Goal: Transaction & Acquisition: Purchase product/service

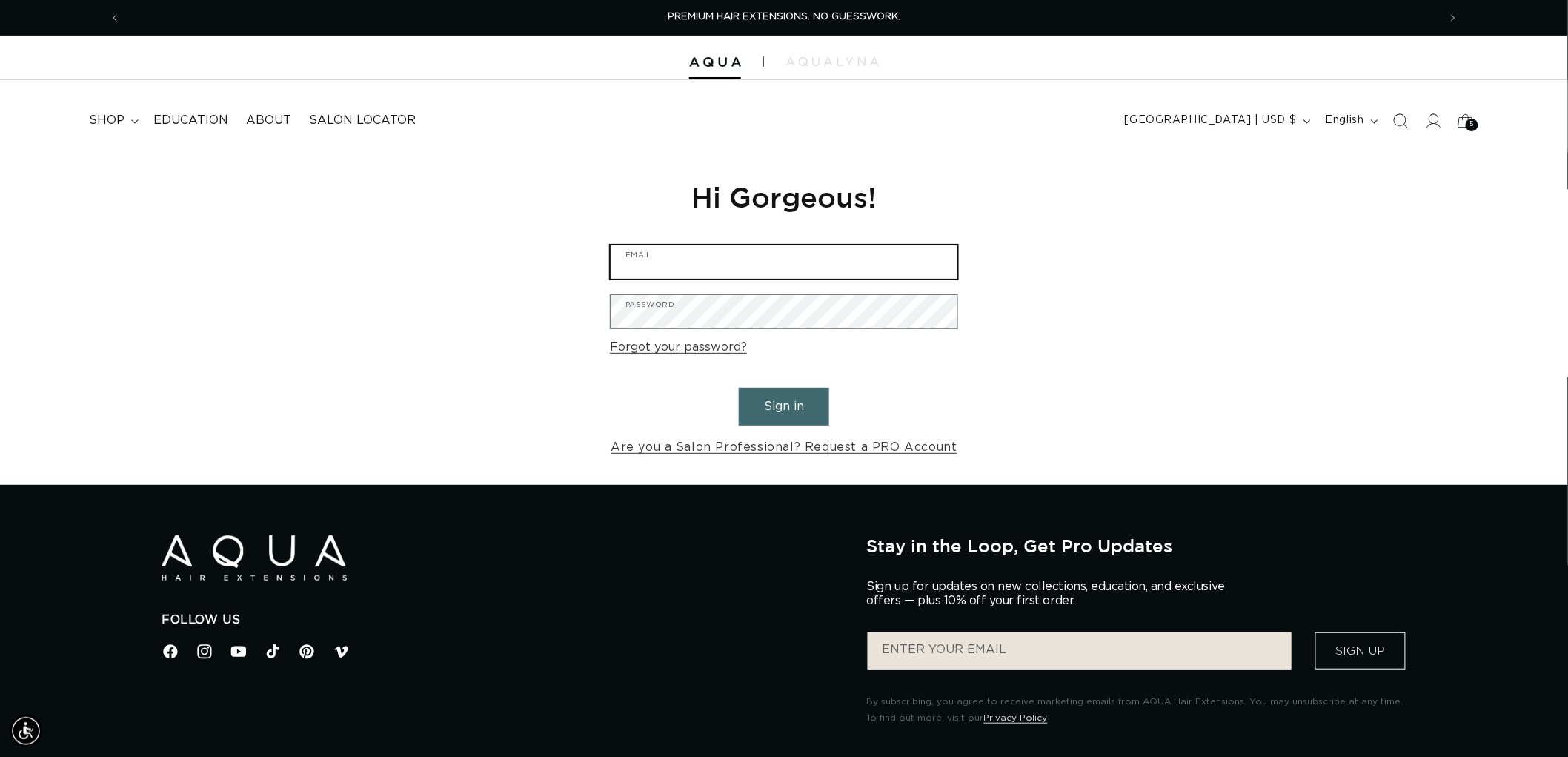
type input "graphics@pabeauty.com"
click at [775, 417] on button "Sign in" at bounding box center [784, 406] width 91 height 38
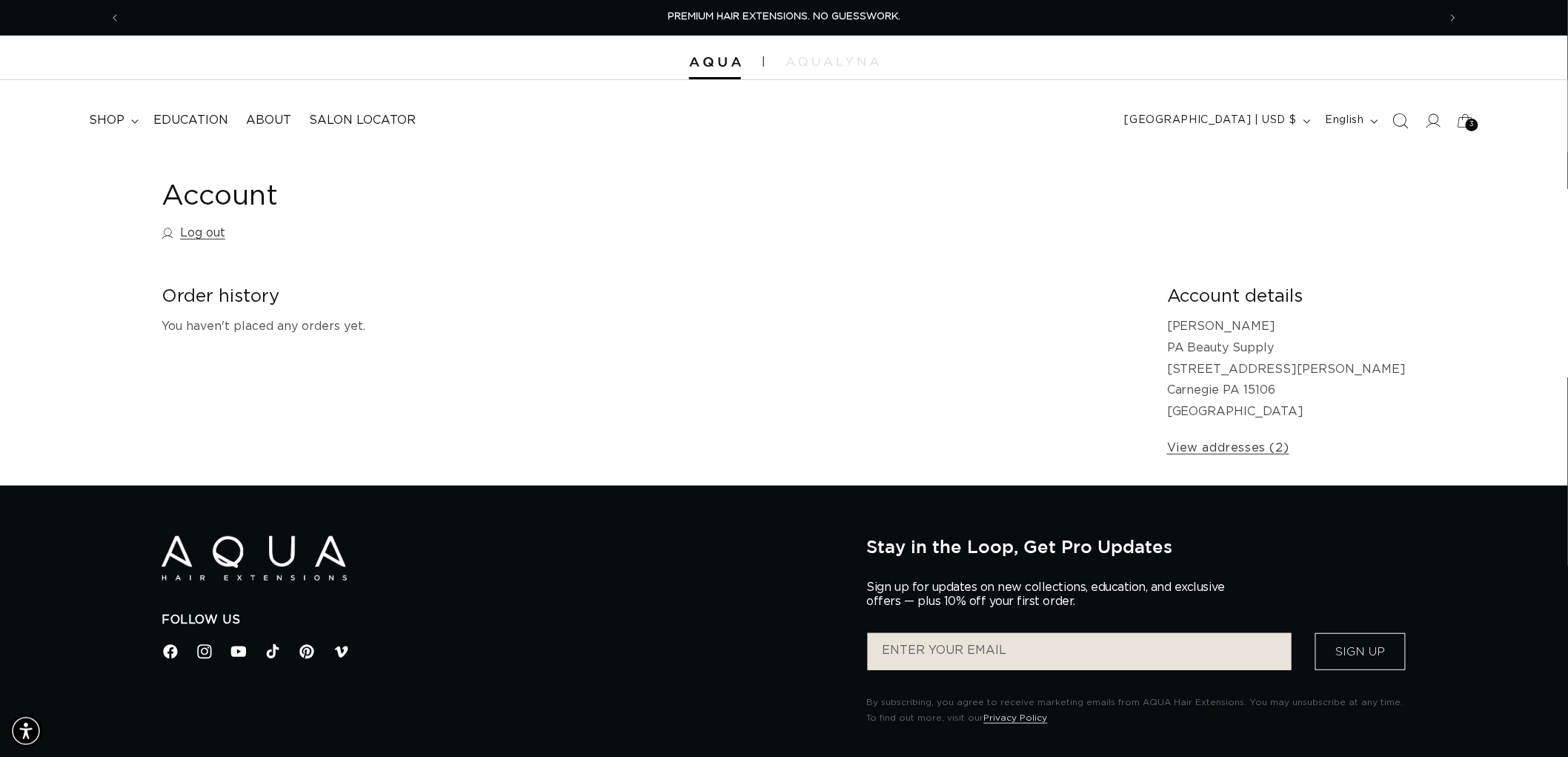
click at [1404, 115] on icon "Search" at bounding box center [1400, 120] width 16 height 16
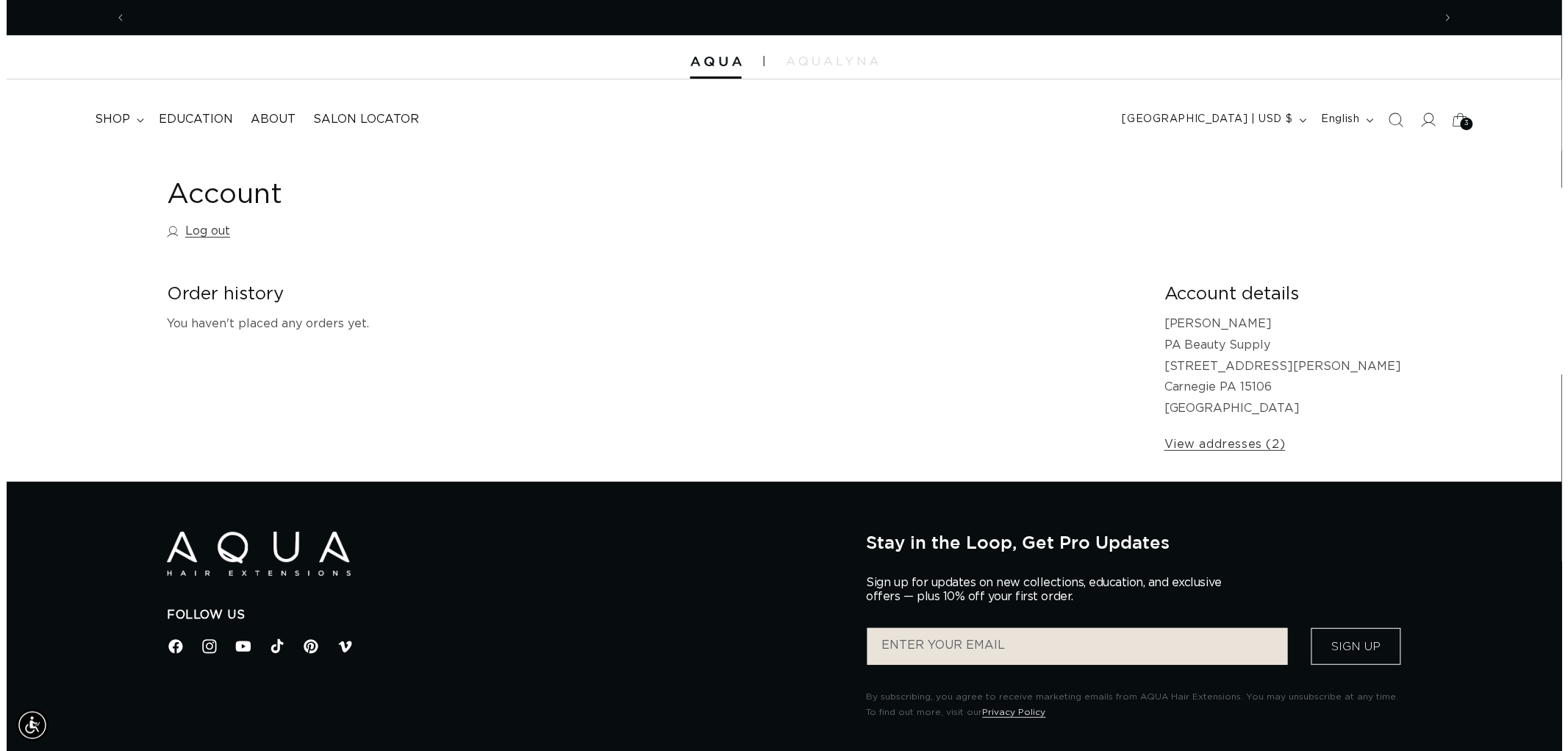
scroll to position [0, 1307]
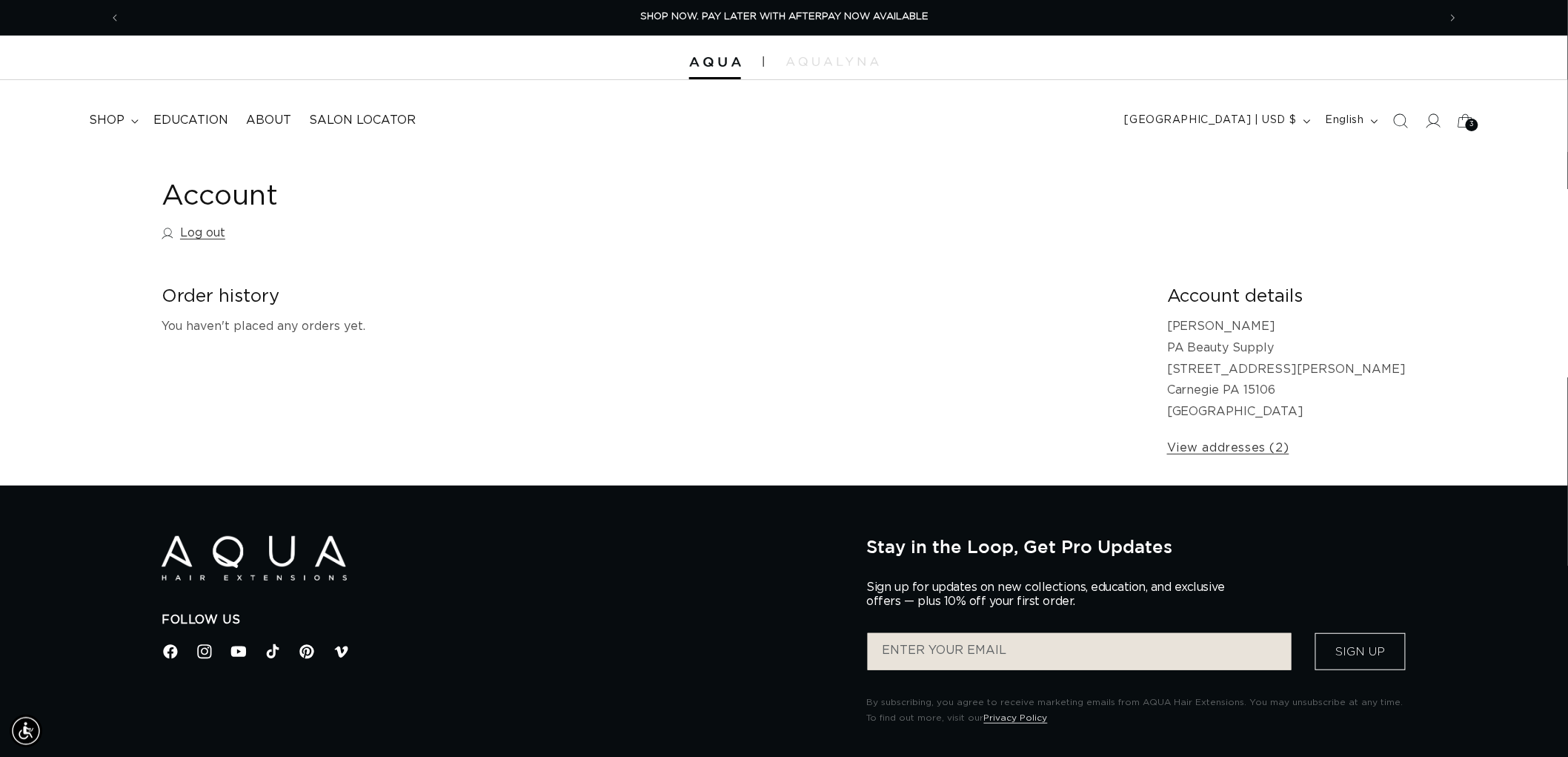
click at [1377, 209] on h1 "Account" at bounding box center [784, 196] width 1245 height 36
click at [1400, 116] on icon "Search" at bounding box center [1400, 120] width 16 height 16
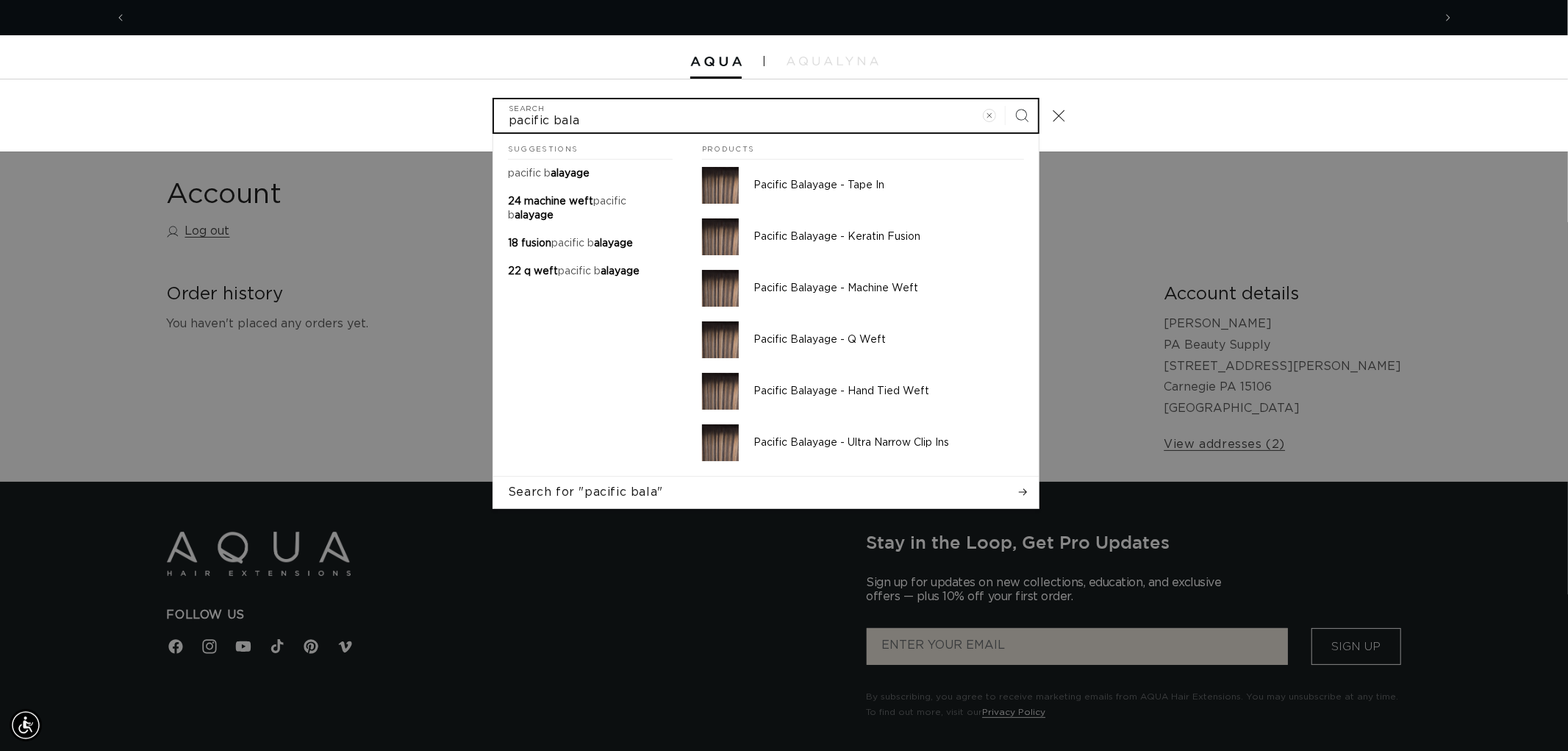
scroll to position [0, 0]
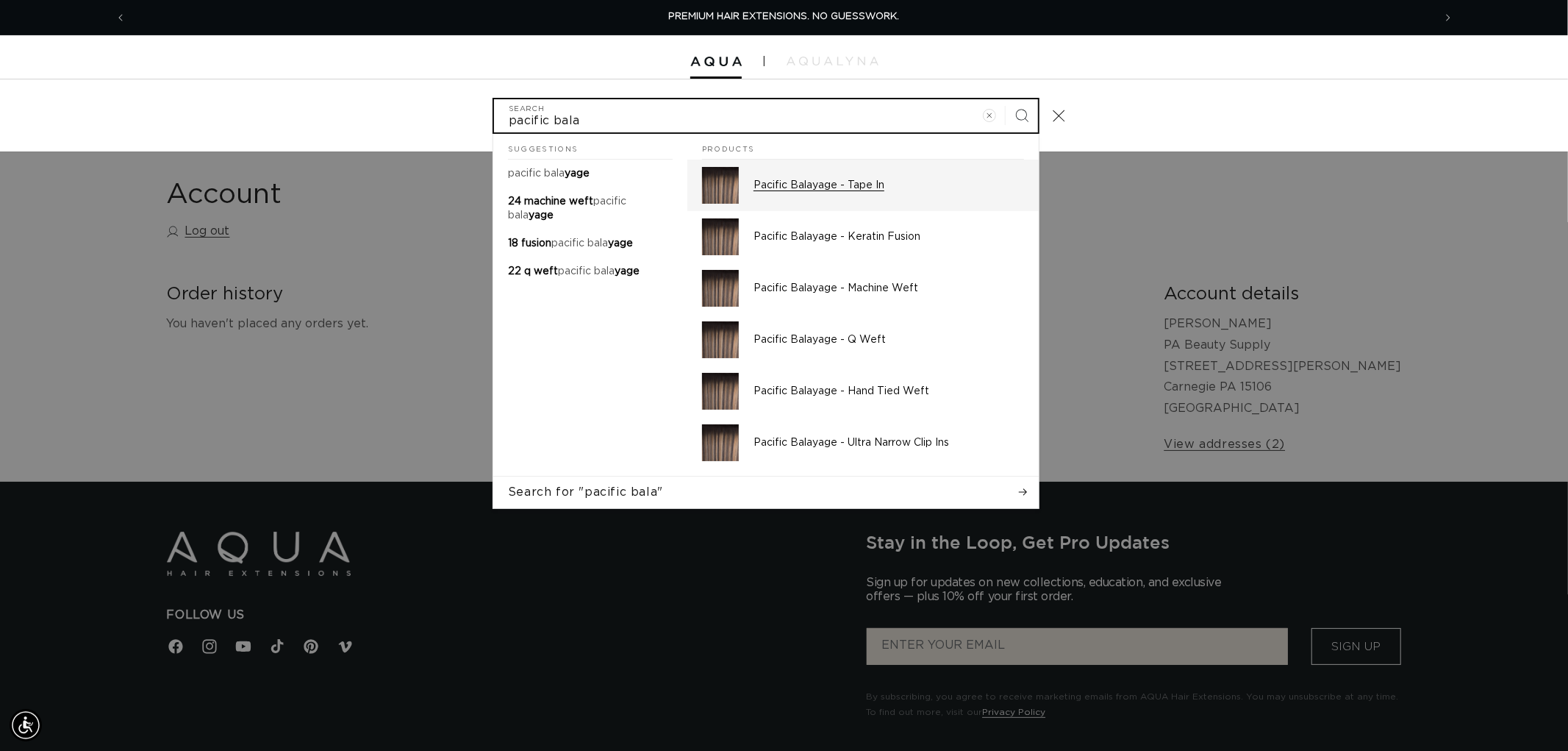
type input "pacific bala"
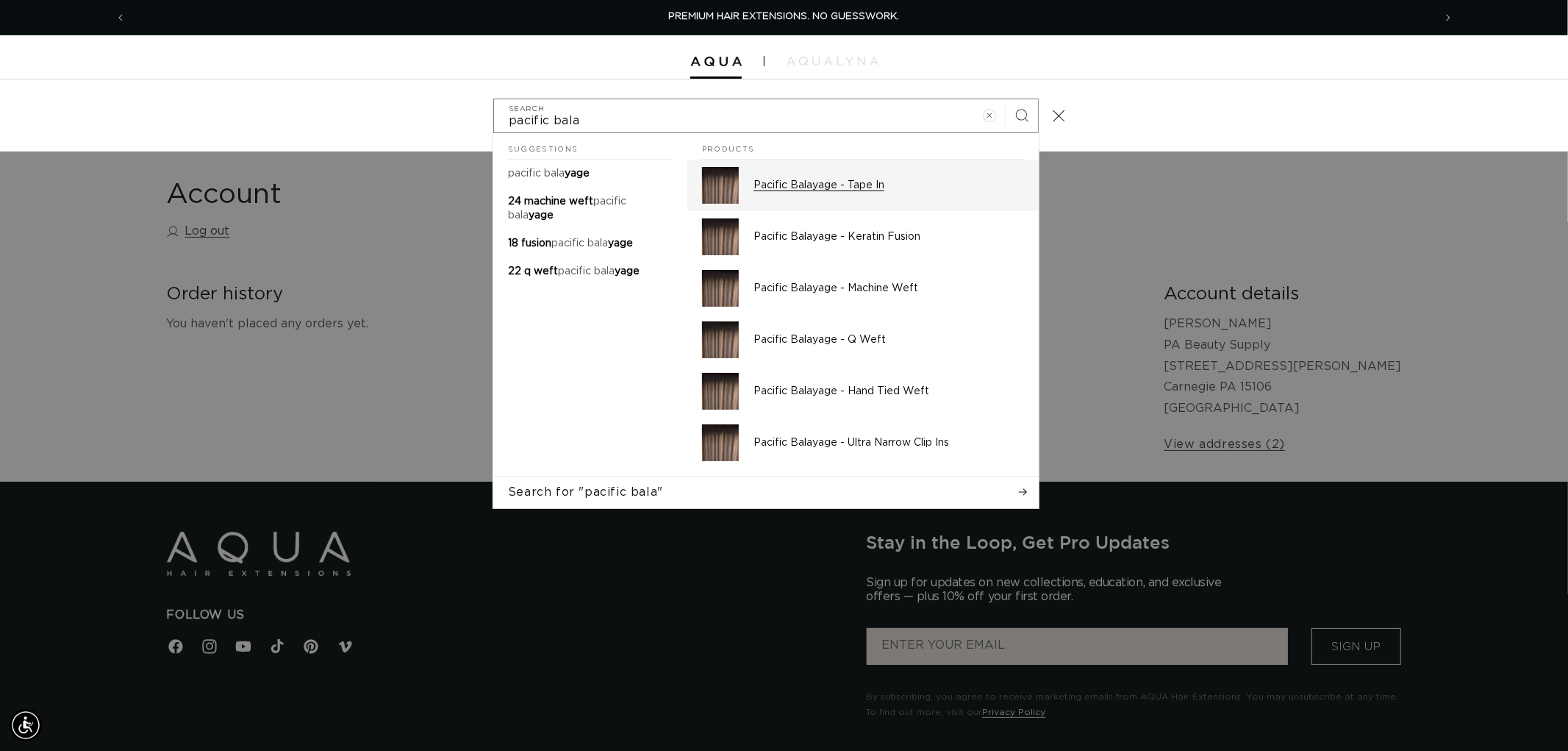
click at [817, 177] on div "Pacific Balayage - Tape In" at bounding box center [889, 185] width 271 height 37
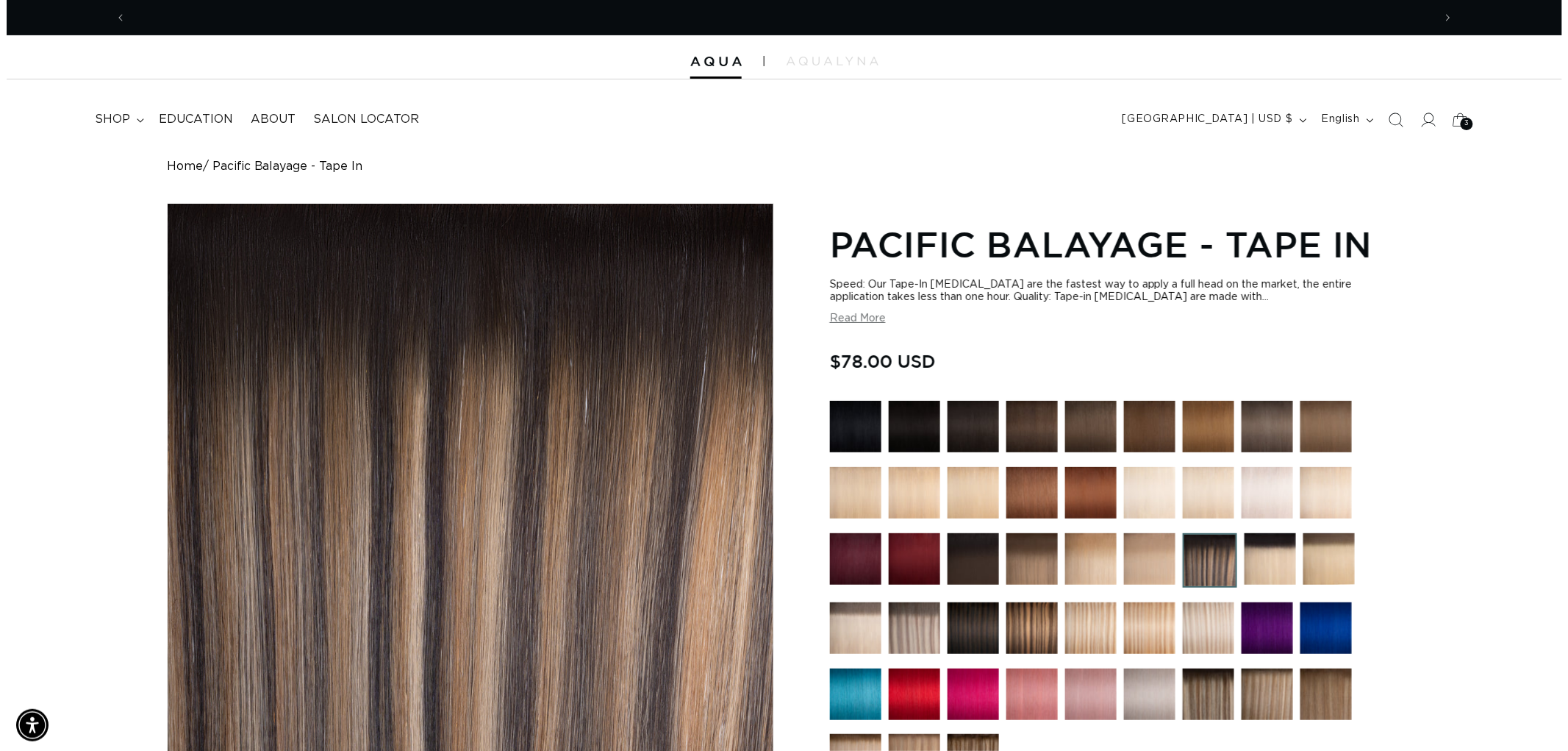
scroll to position [0, 1307]
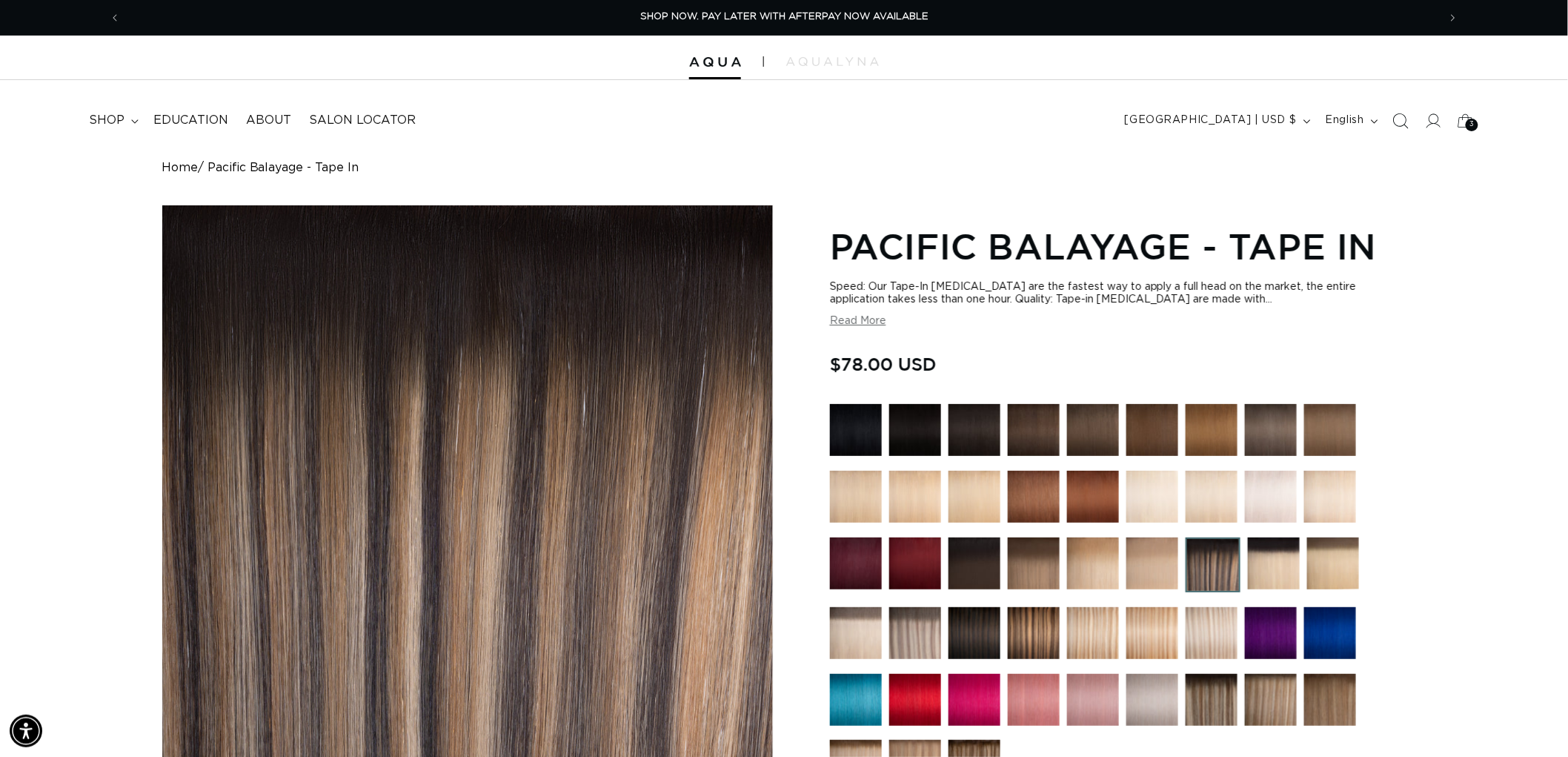
click at [1397, 124] on icon "Search" at bounding box center [1400, 120] width 16 height 16
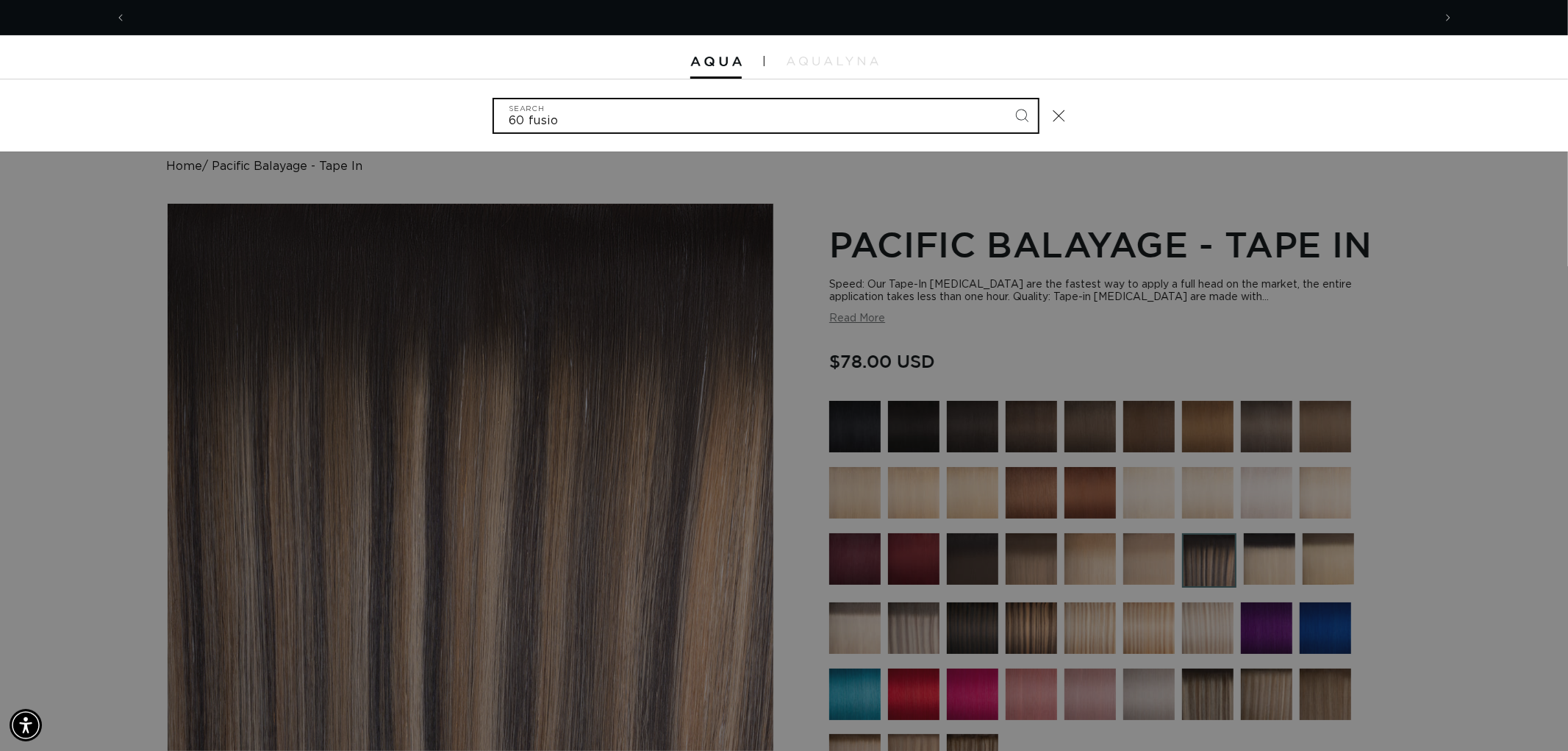
scroll to position [0, 2613]
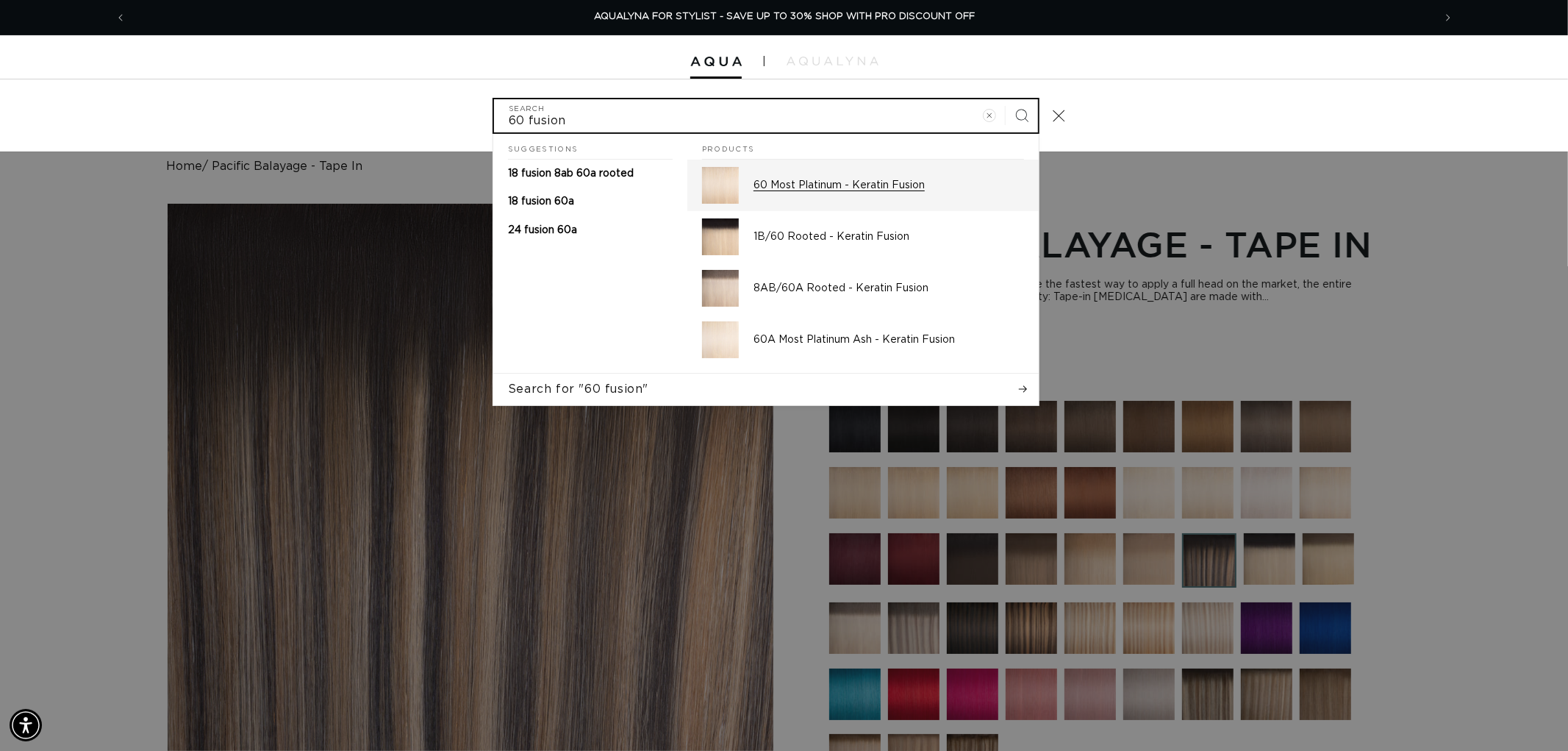
type input "60 fusion"
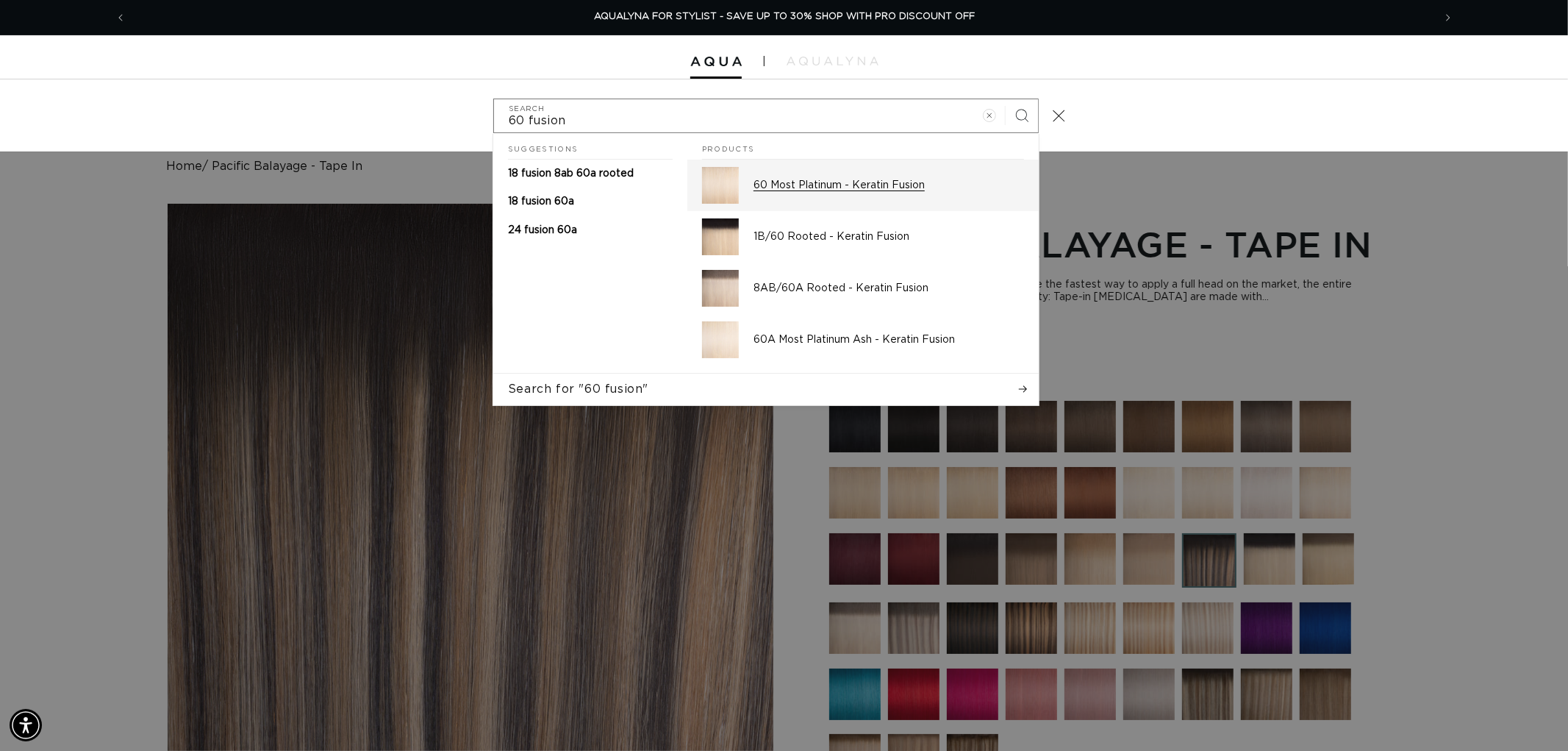
click at [836, 194] on div "60 Most Platinum - Keratin Fusion" at bounding box center [889, 185] width 271 height 37
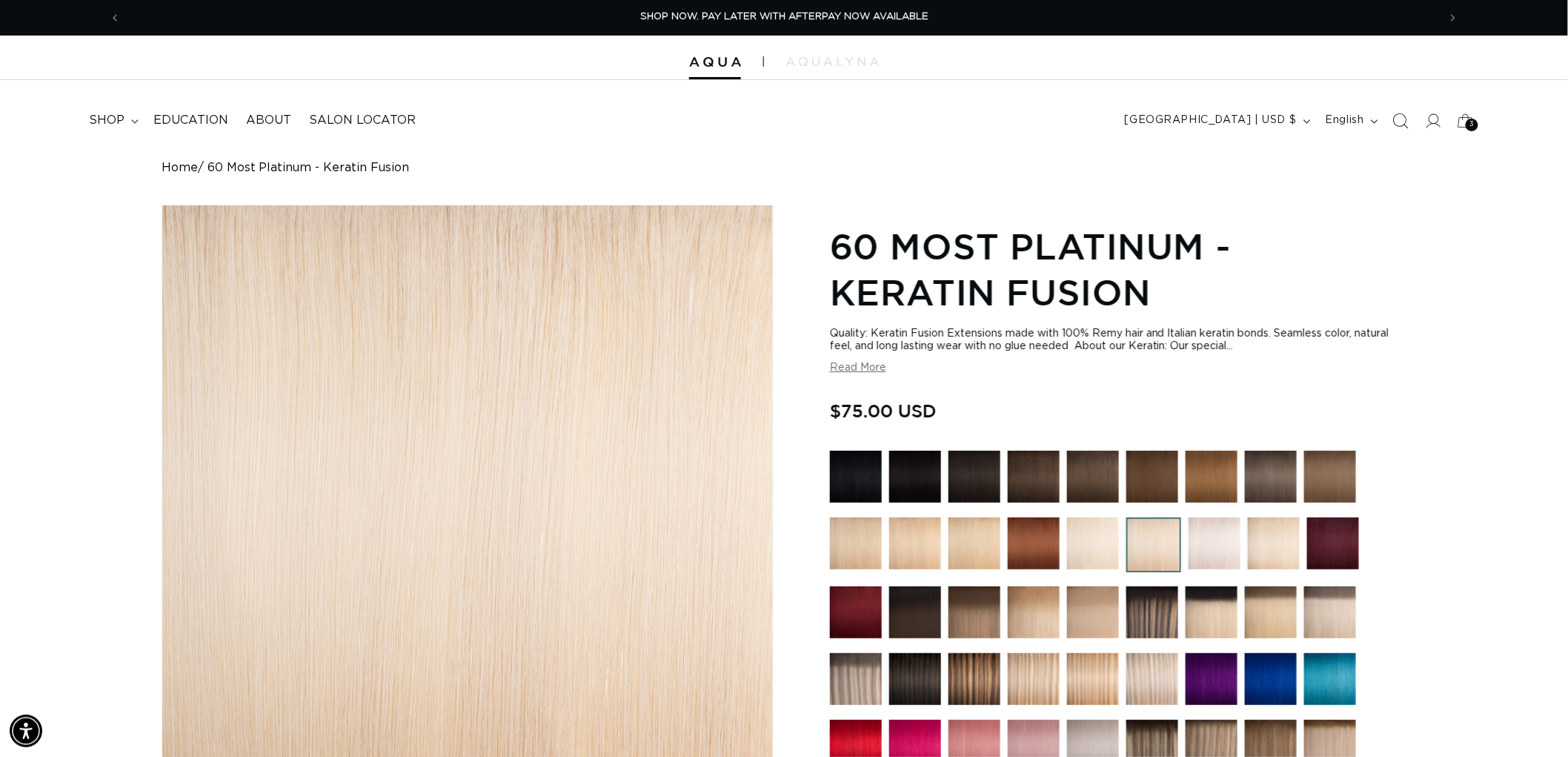
click at [1399, 109] on span "Search" at bounding box center [1400, 120] width 32 height 32
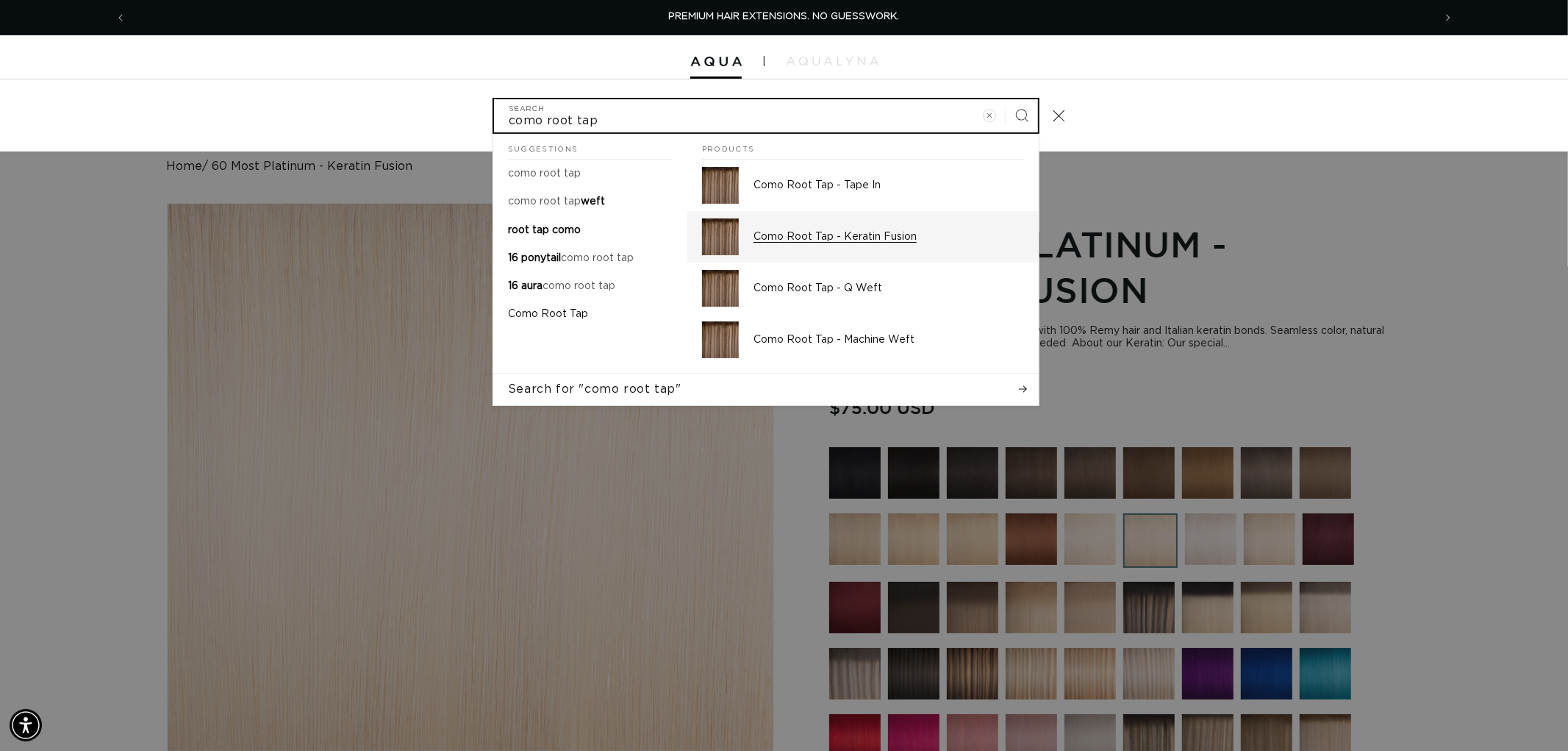
type input "como root tap"
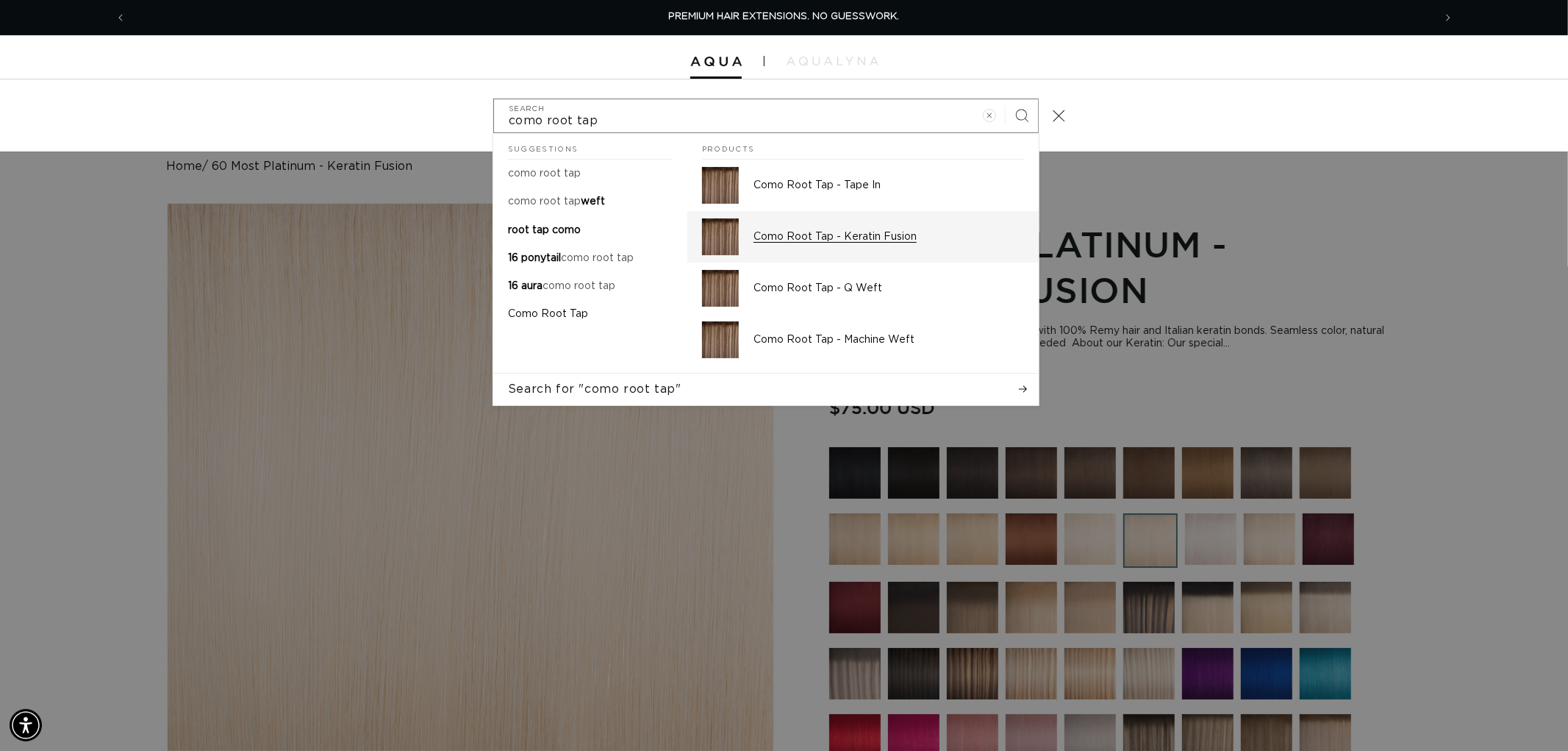
click at [836, 247] on div "Como Root Tap - Keratin Fusion" at bounding box center [889, 237] width 271 height 37
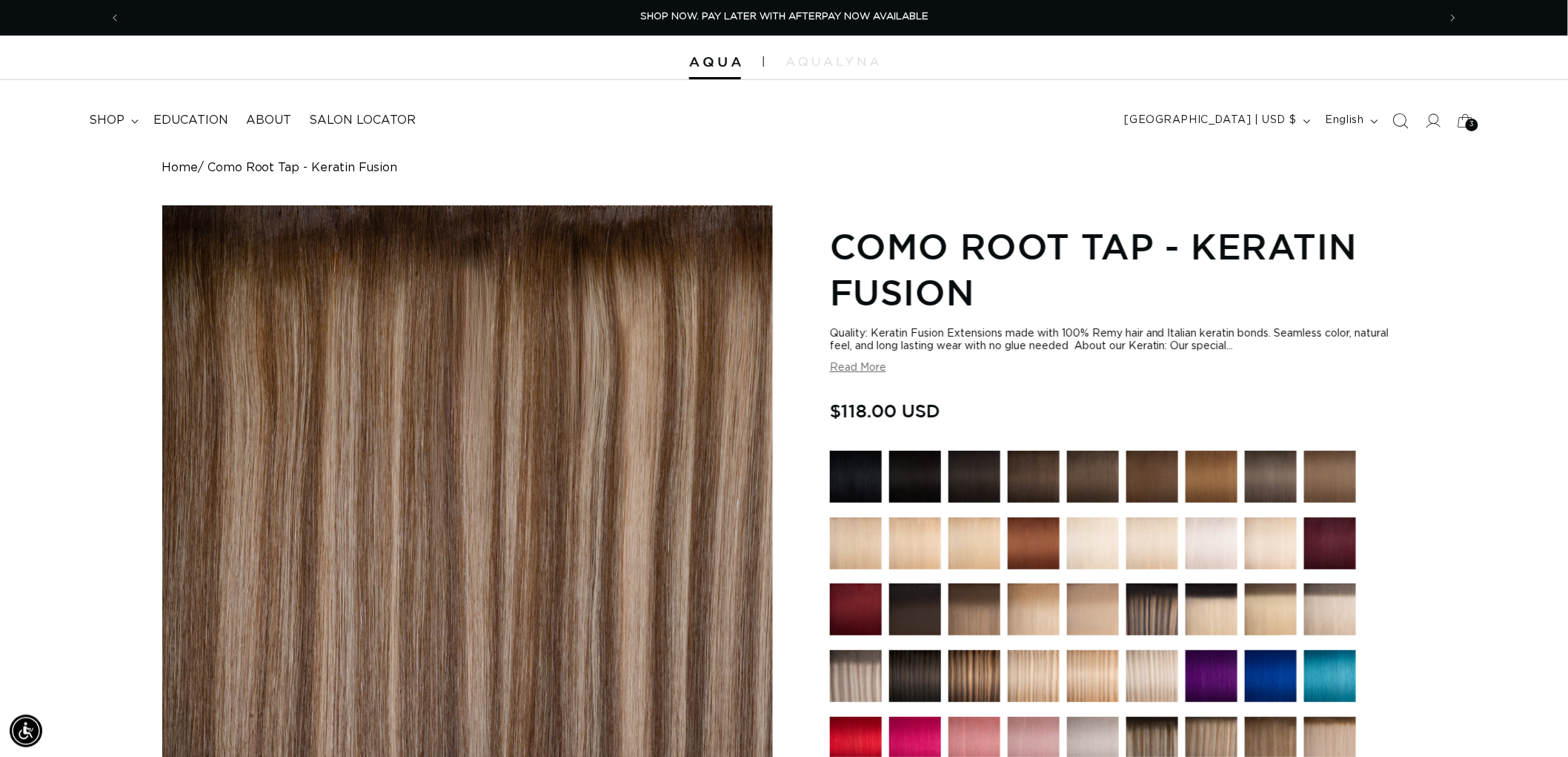
click at [1394, 118] on icon "Search" at bounding box center [1401, 121] width 16 height 16
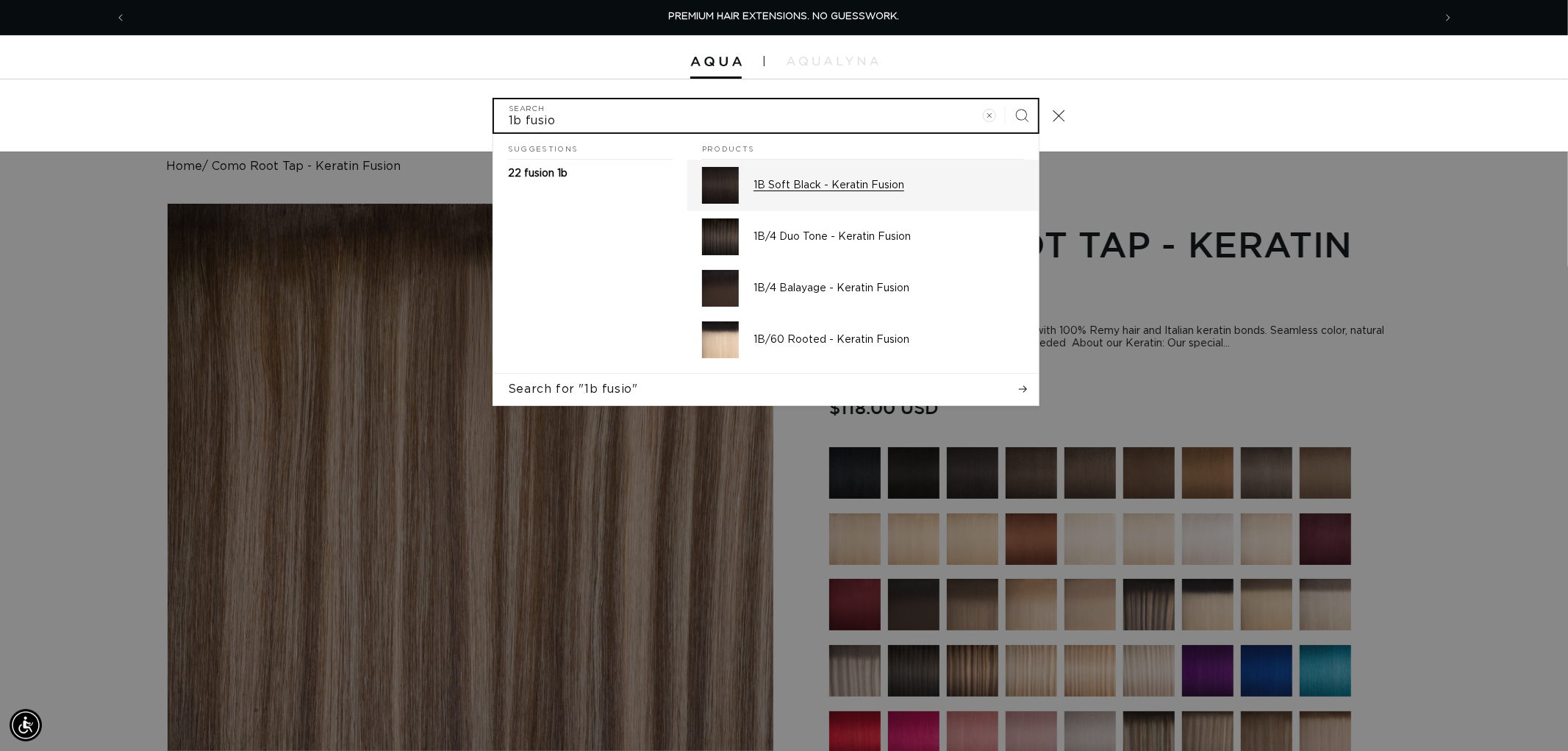
type input "1b fusio"
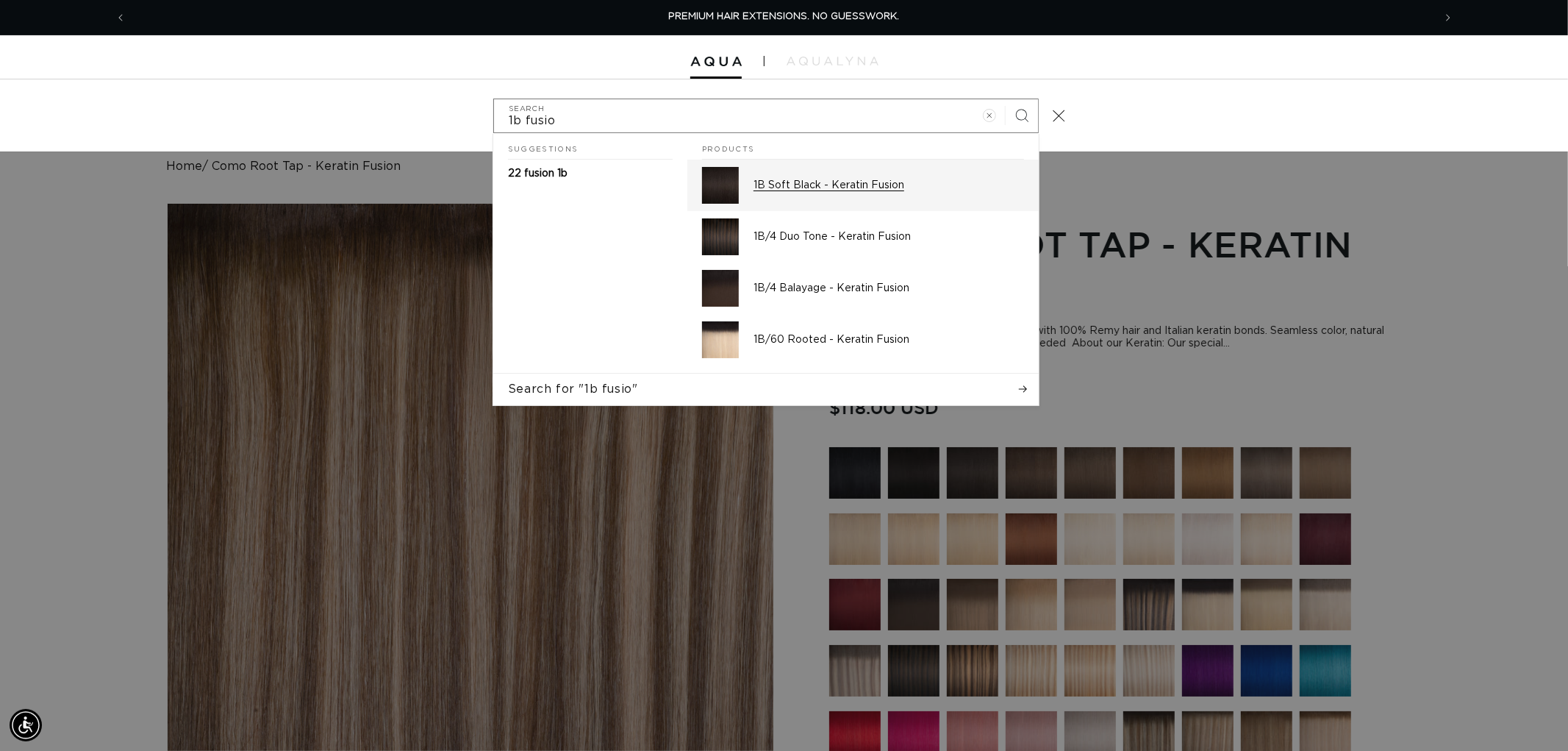
click at [851, 180] on p "1B Soft Black - Keratin Fusion" at bounding box center [889, 185] width 271 height 13
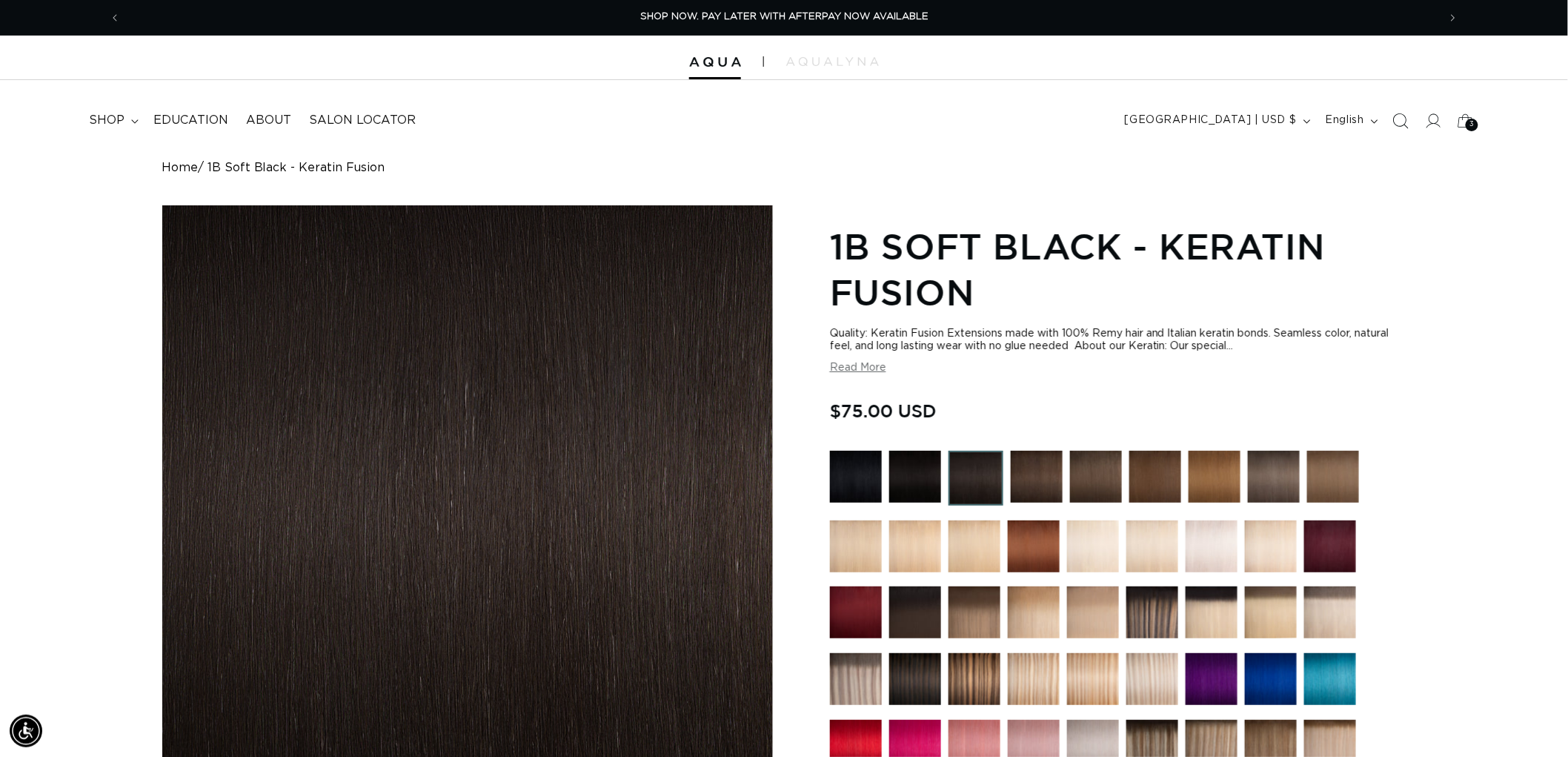
click at [1411, 128] on span "Search" at bounding box center [1400, 120] width 32 height 32
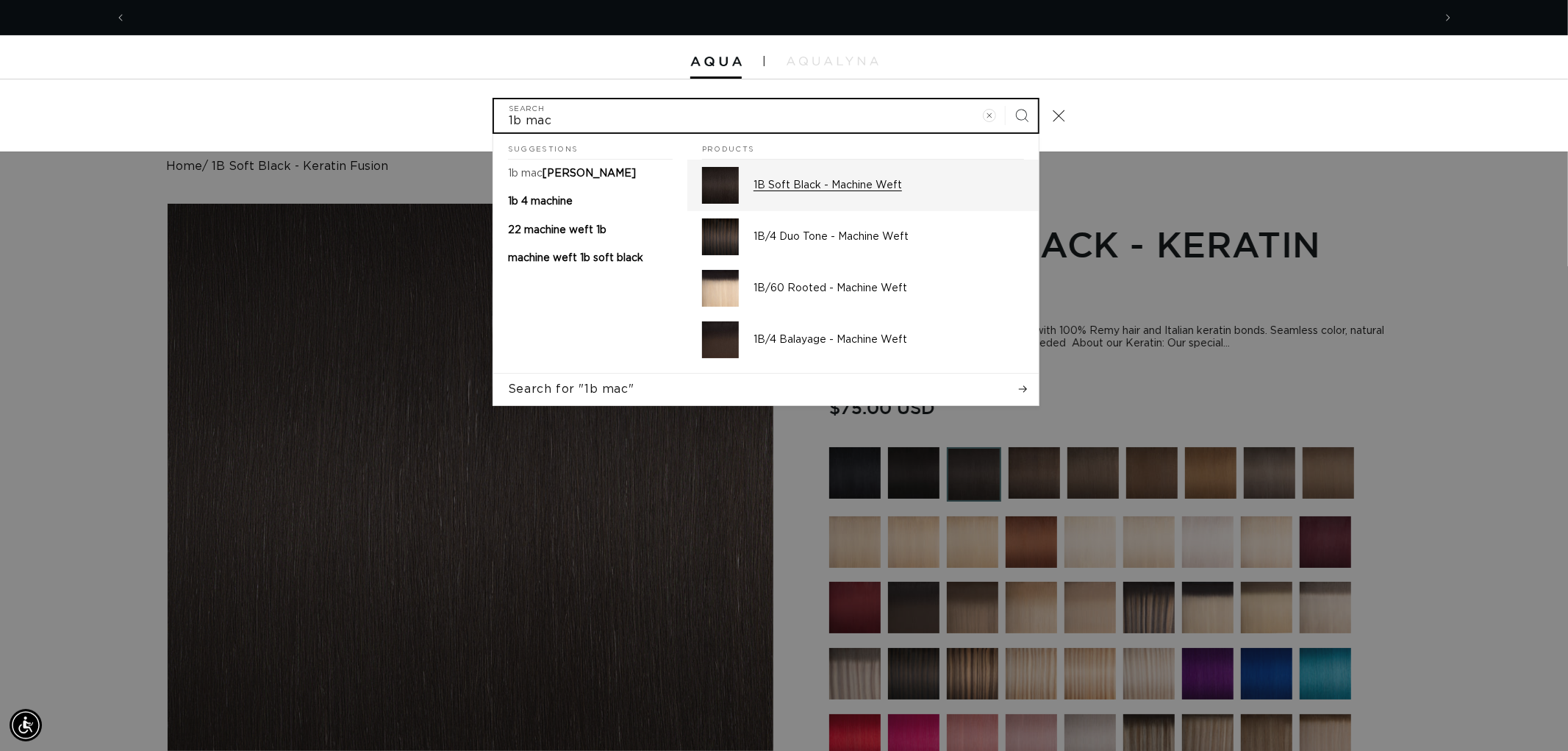
scroll to position [0, 2613]
type input "1b mac"
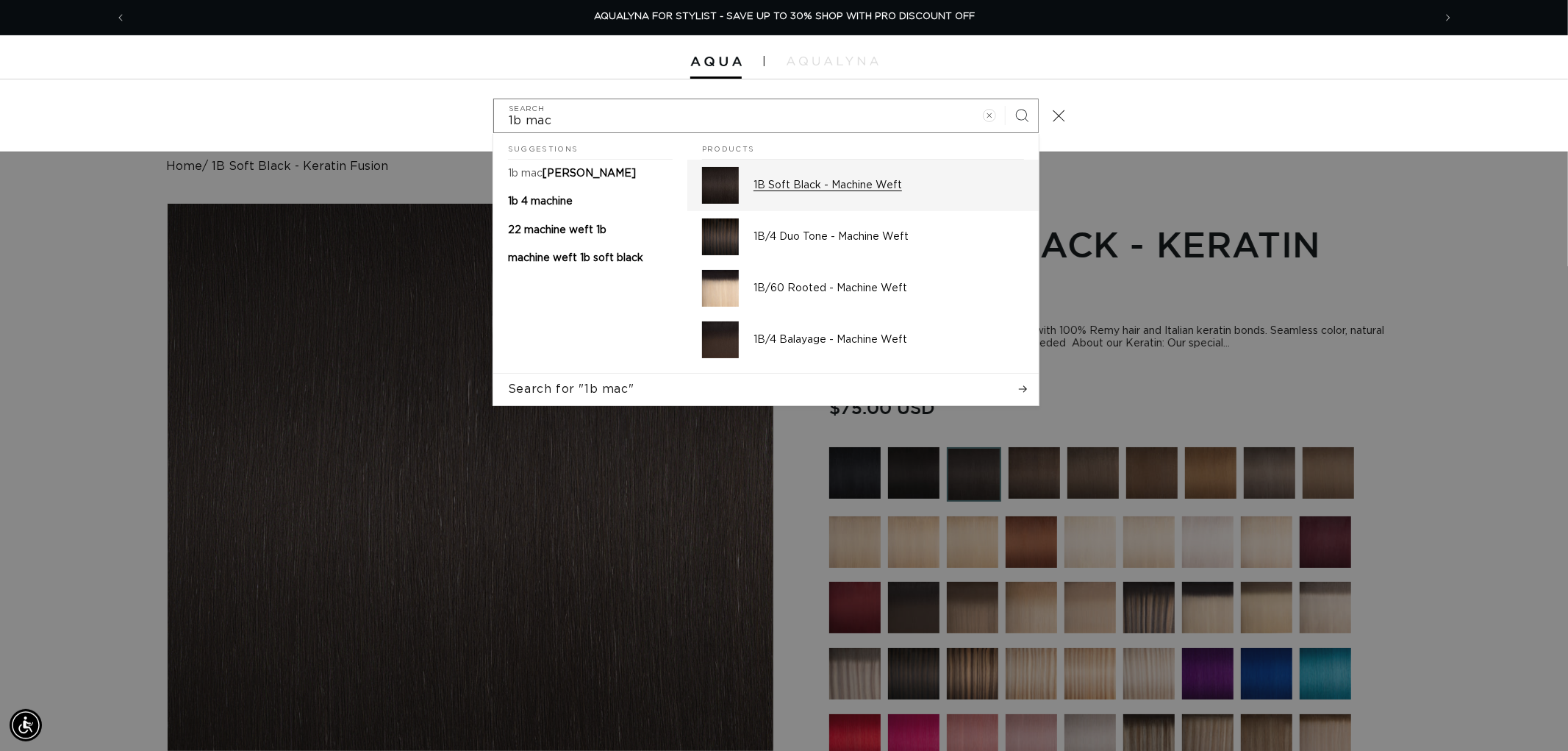
click at [891, 171] on div "1B Soft Black - Machine Weft" at bounding box center [889, 185] width 271 height 37
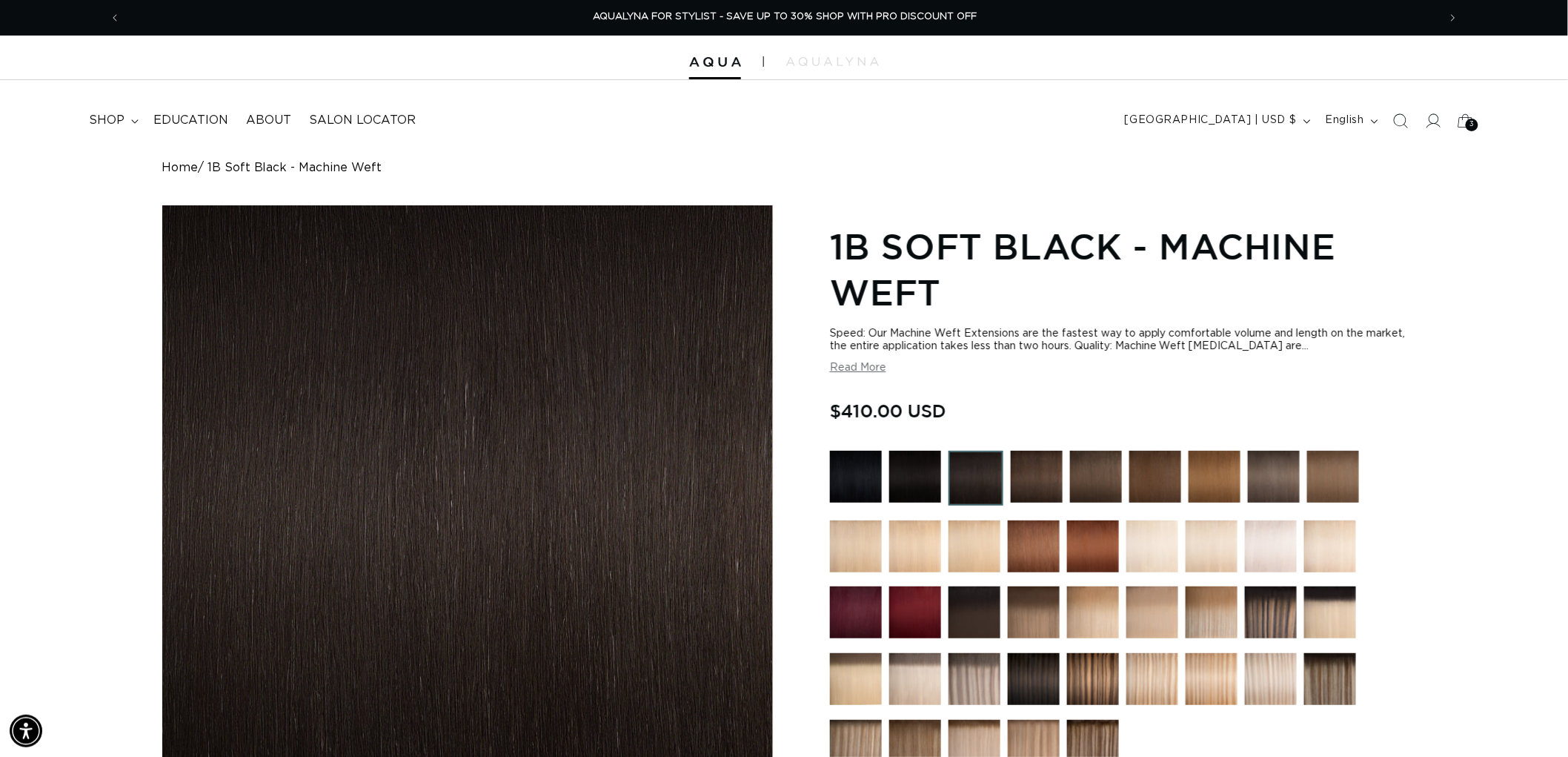
click at [1409, 119] on span "Search" at bounding box center [1400, 120] width 32 height 32
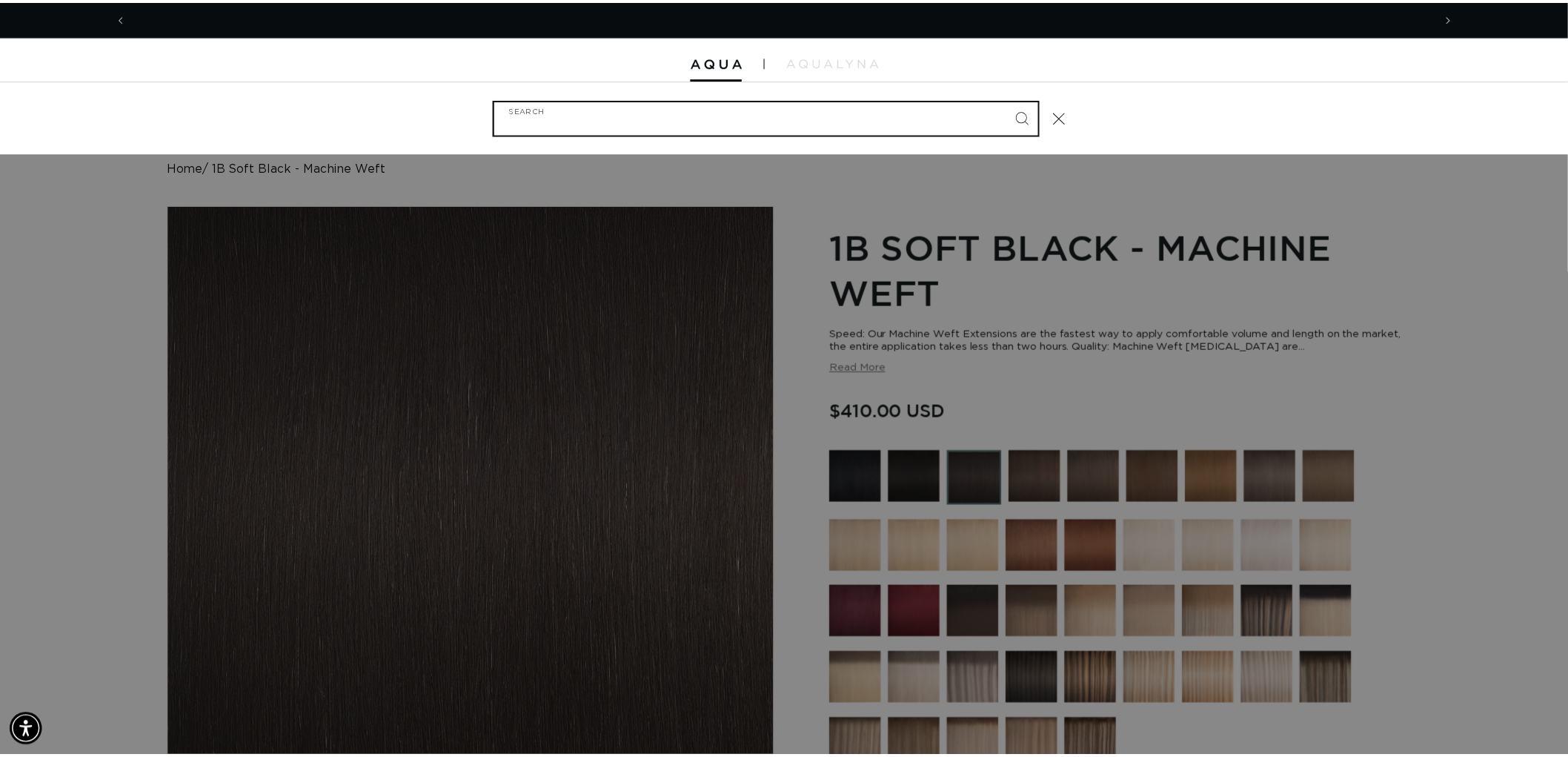
scroll to position [0, 2633]
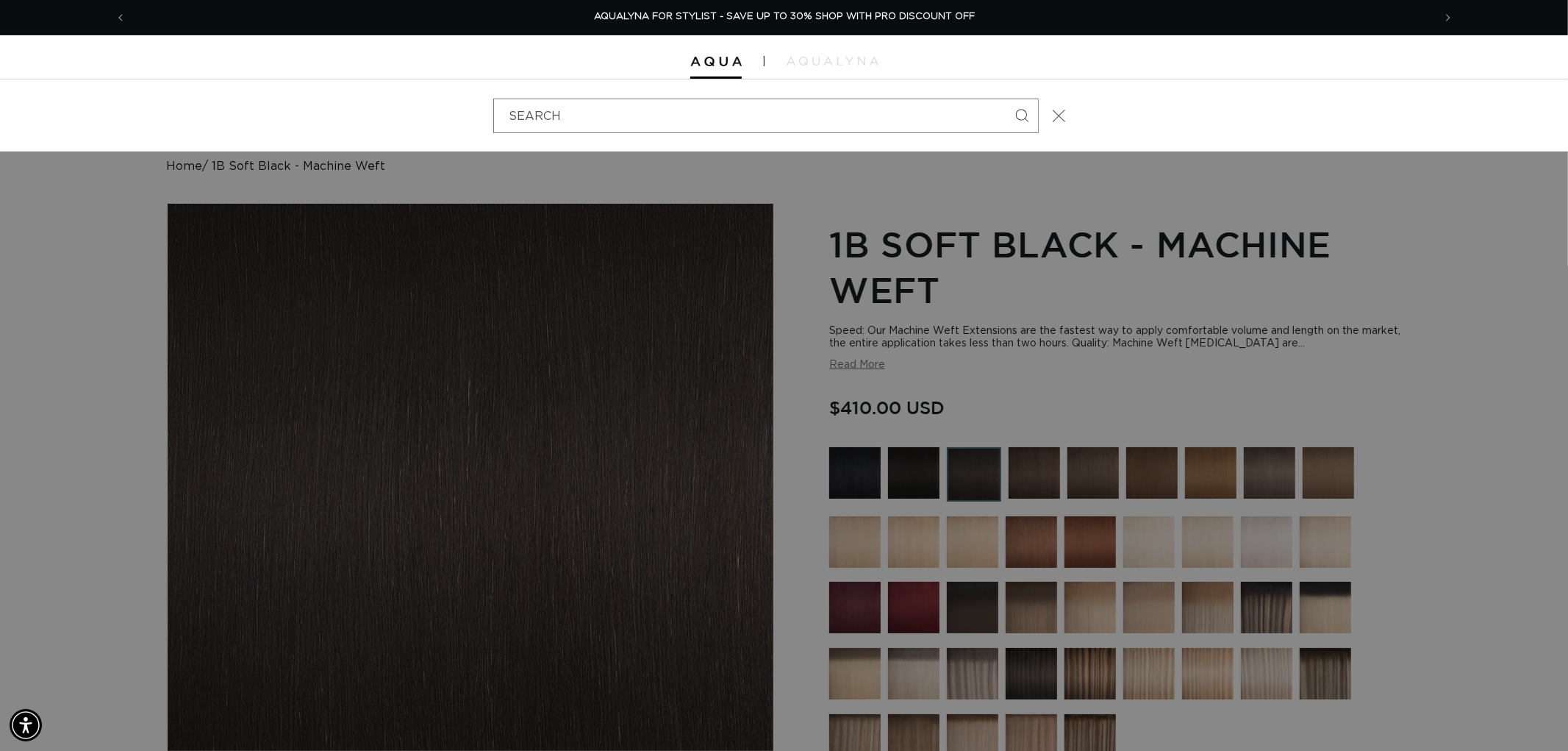
click at [1060, 120] on icon "Close" at bounding box center [1058, 116] width 13 height 13
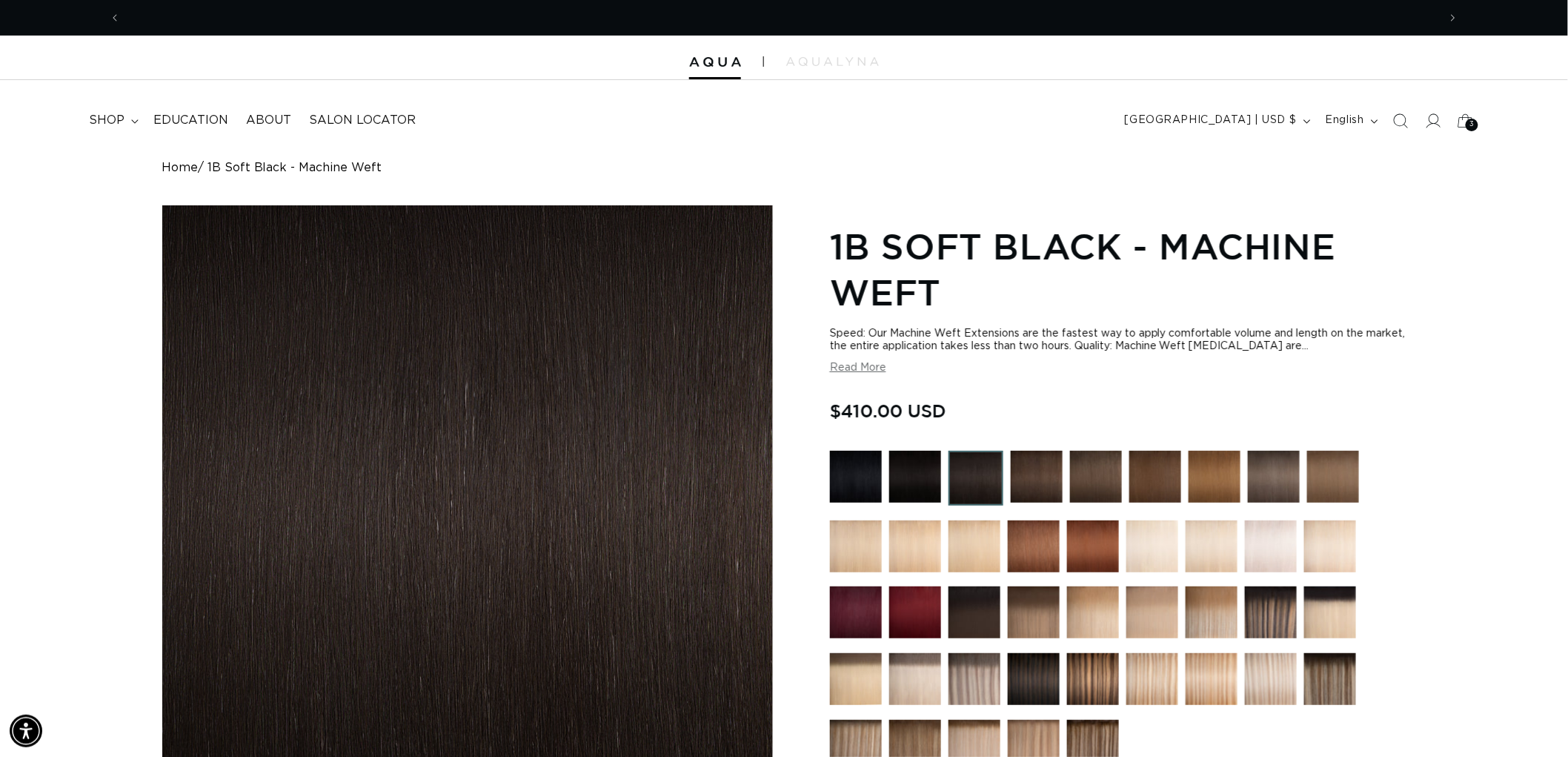
scroll to position [0, 0]
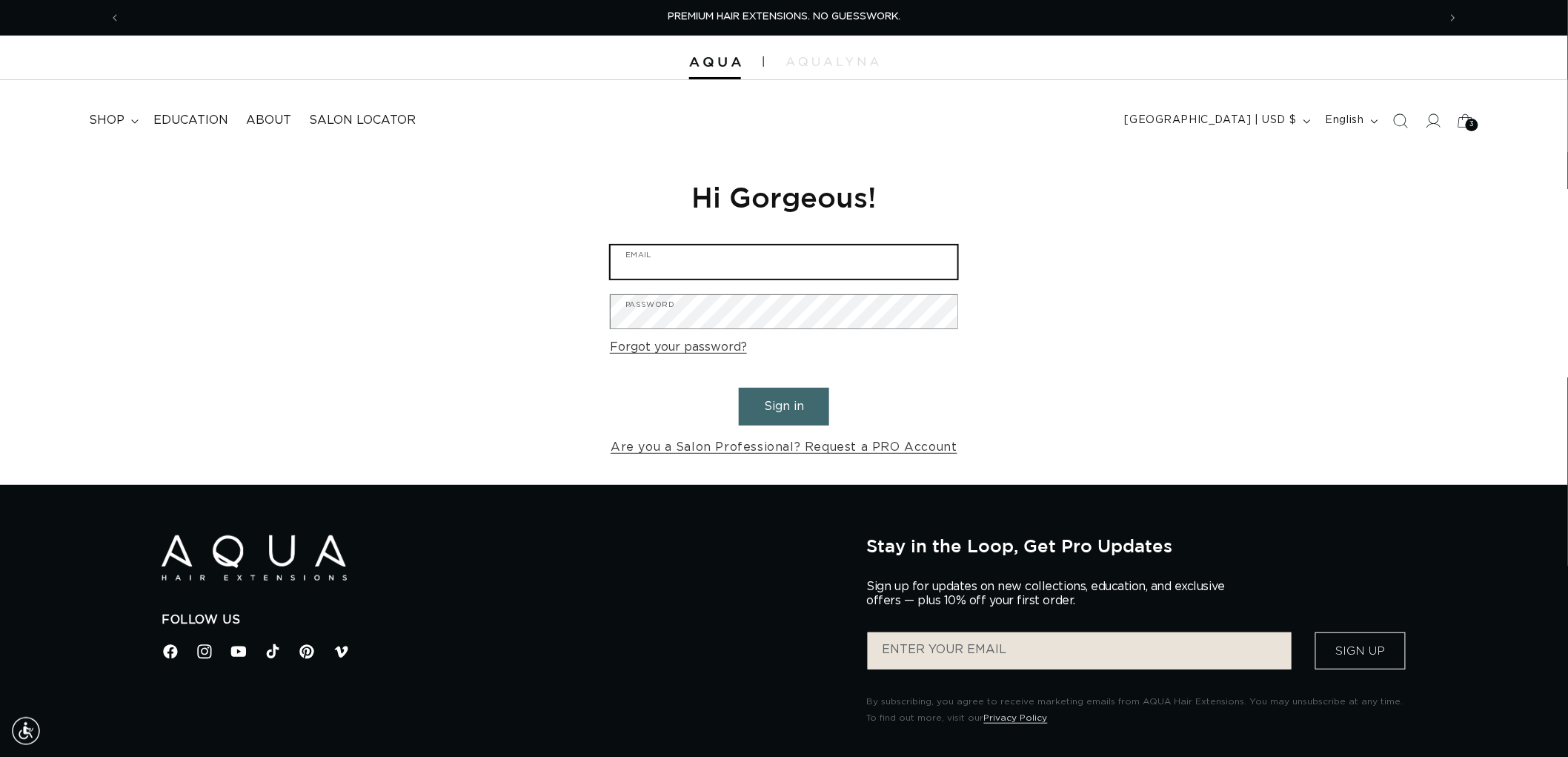
type input "[EMAIL_ADDRESS][DOMAIN_NAME]"
click at [802, 408] on button "Sign in" at bounding box center [784, 406] width 91 height 38
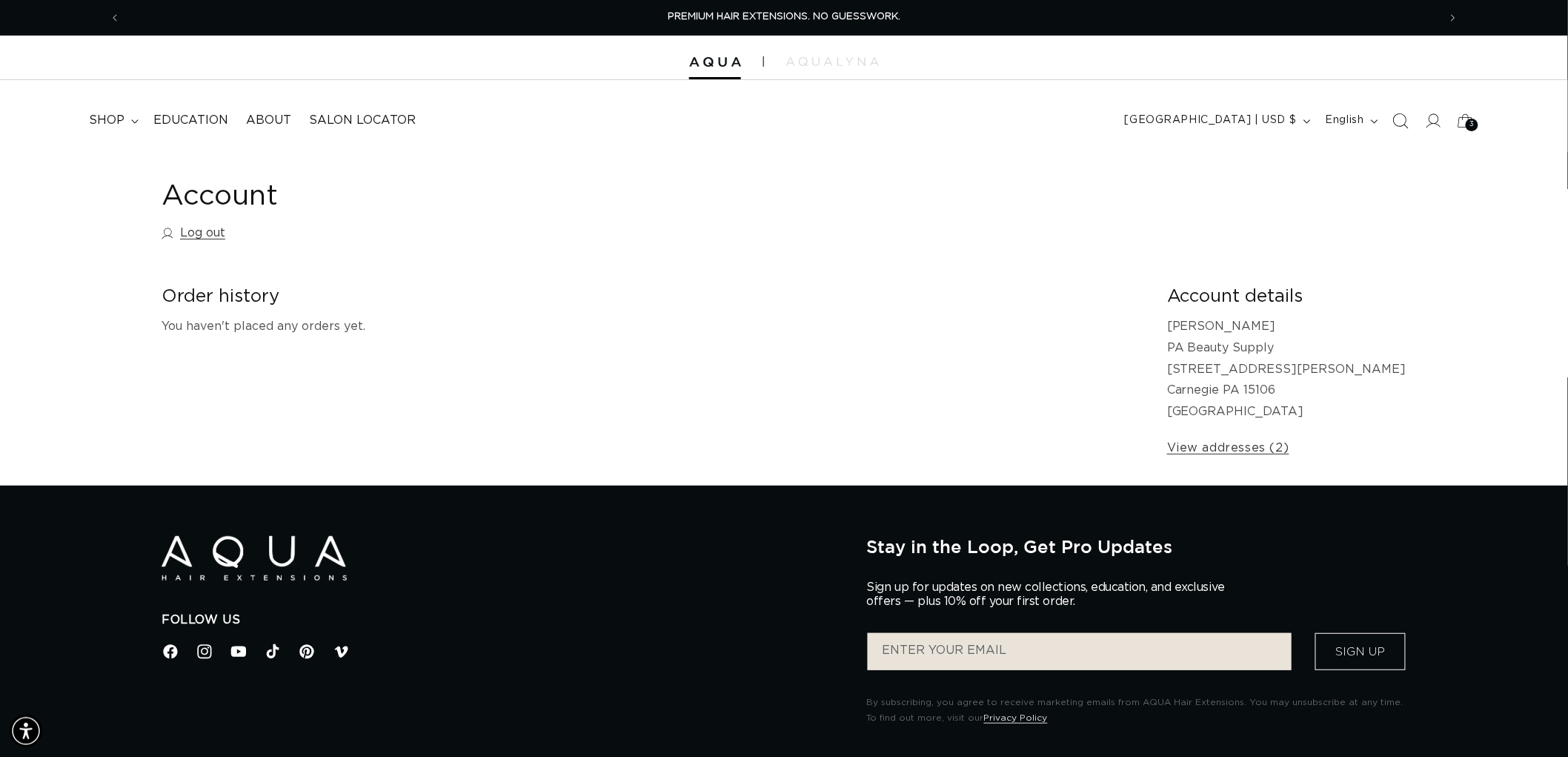
click at [1404, 114] on icon "Search" at bounding box center [1400, 120] width 16 height 16
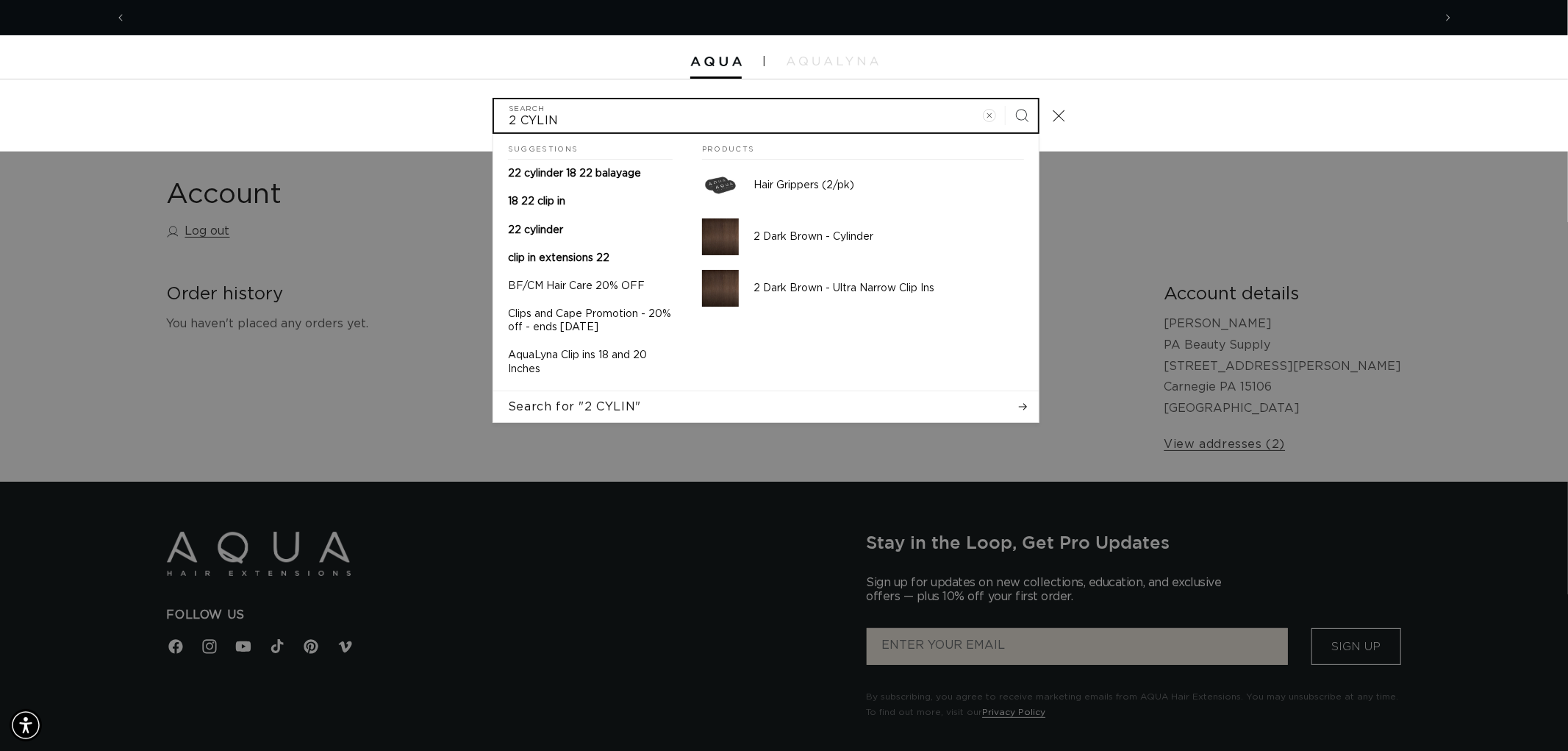
scroll to position [0, 2613]
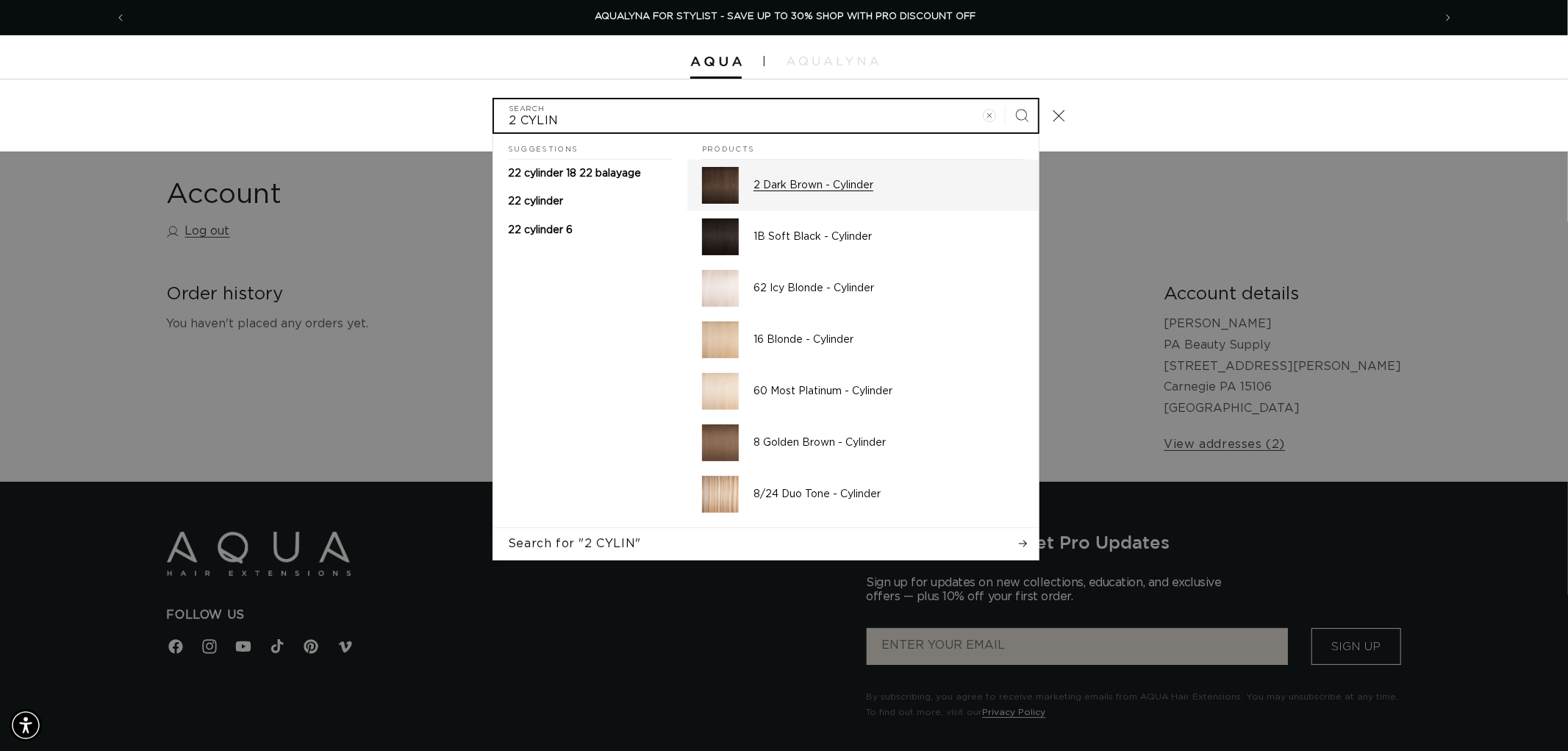
type input "2 CYLIN"
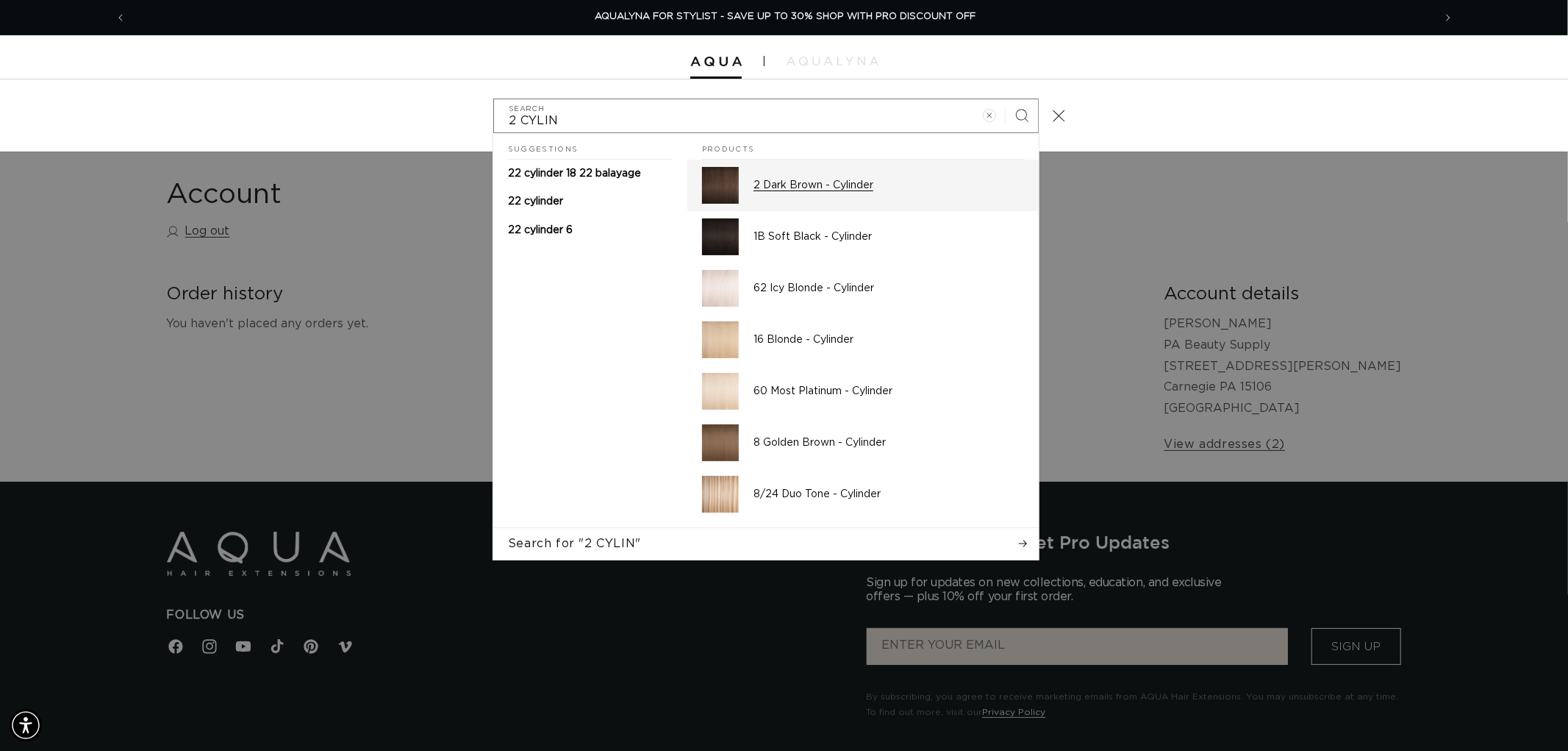
click at [861, 194] on div "2 Dark Brown - Cylinder" at bounding box center [889, 185] width 271 height 37
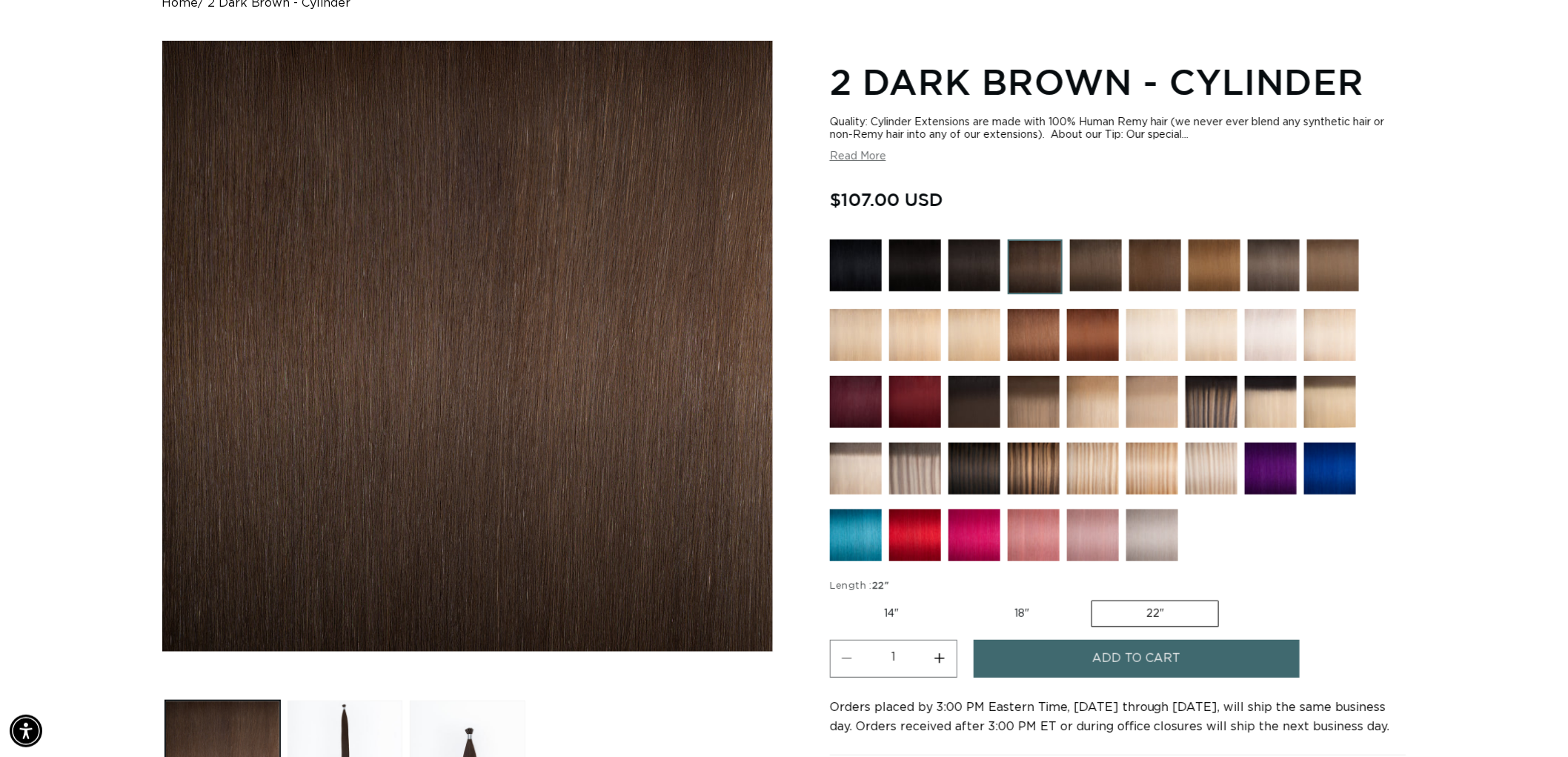
scroll to position [0, 1317]
